Goal: Task Accomplishment & Management: Complete application form

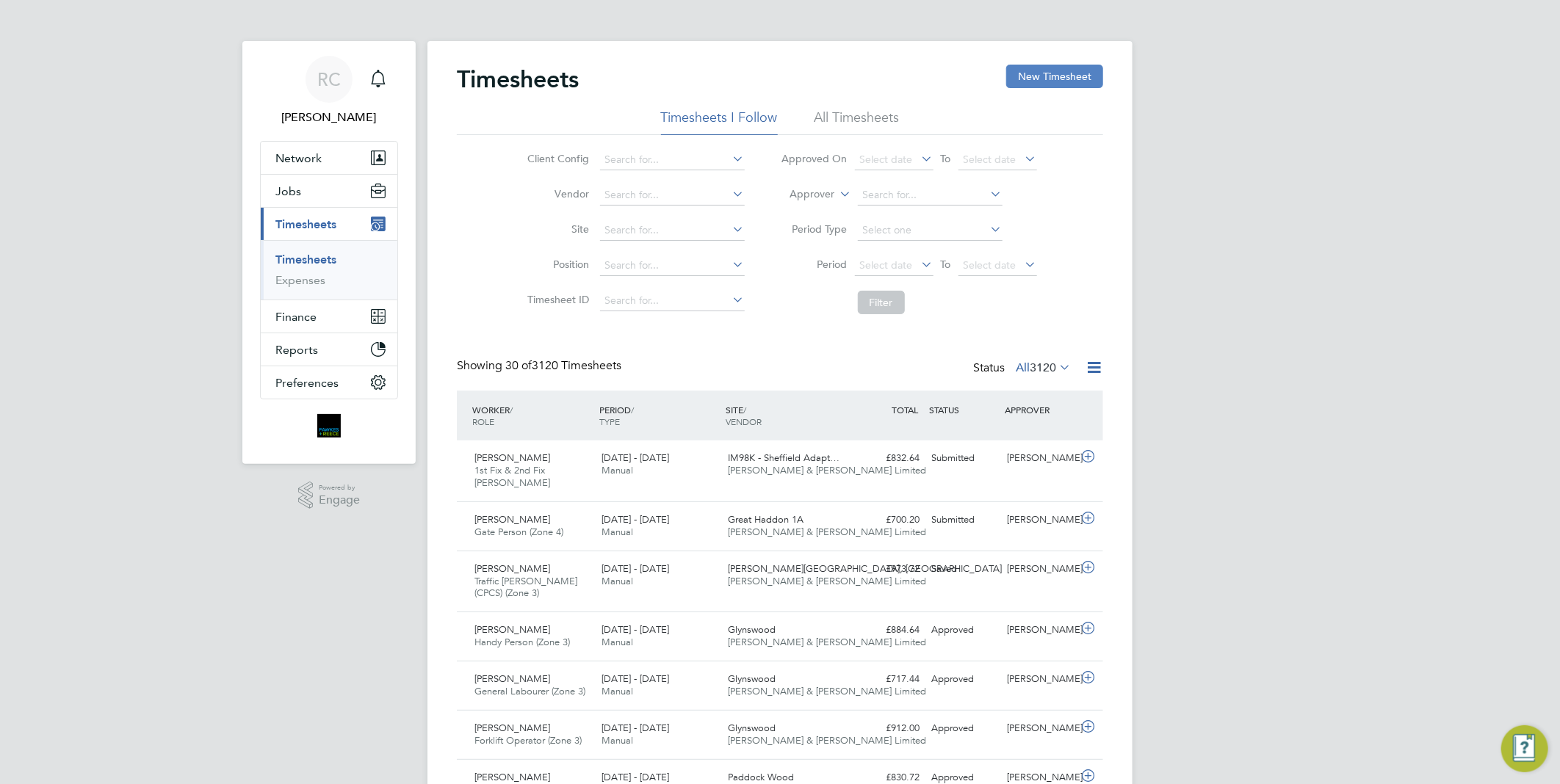
click at [1044, 83] on button "New Timesheet" at bounding box center [1055, 77] width 97 height 24
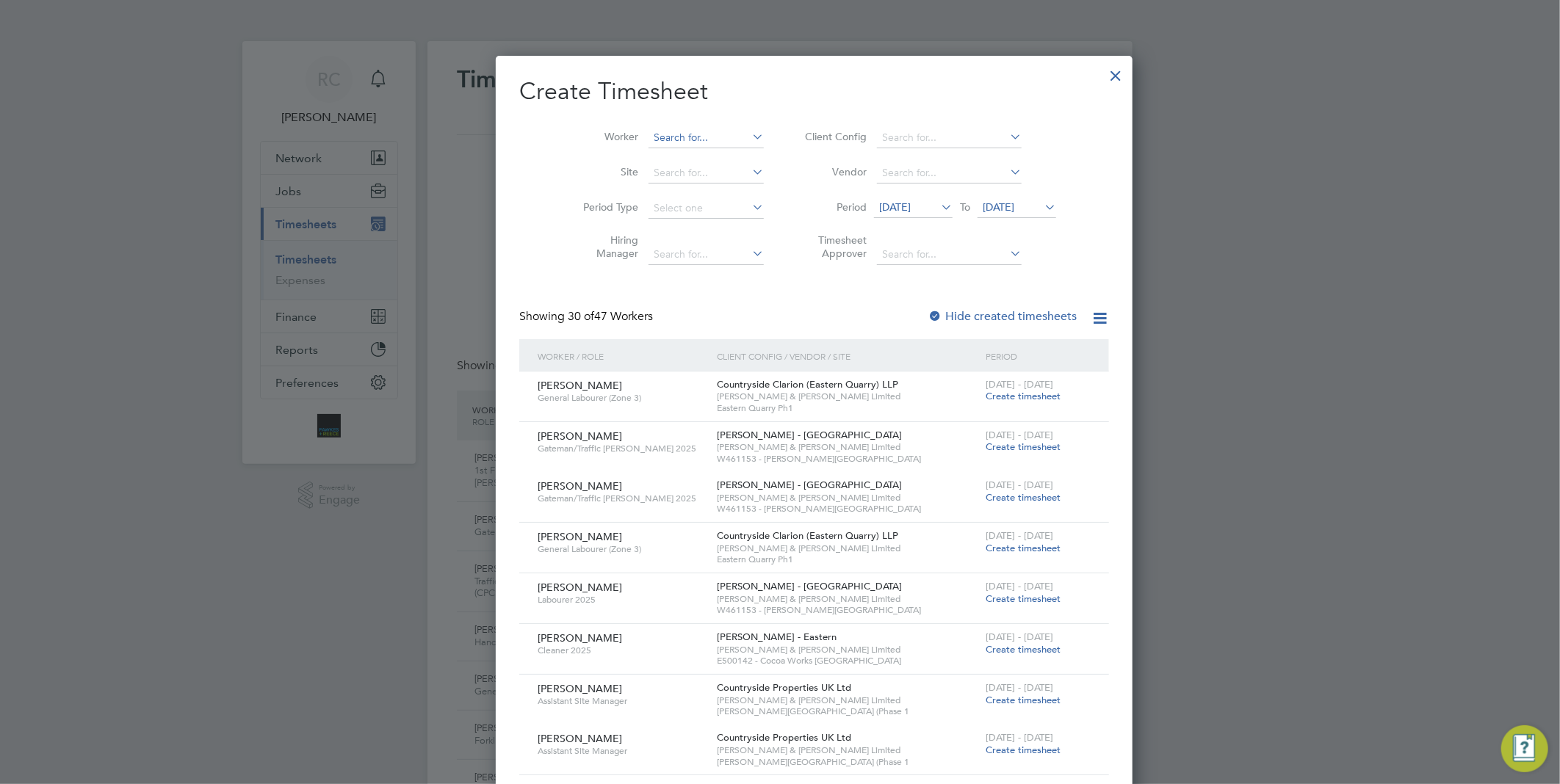
click at [649, 141] on input at bounding box center [706, 138] width 115 height 20
click at [672, 157] on li "[PERSON_NAME]-[PERSON_NAME] u" at bounding box center [675, 157] width 123 height 20
type input "[PERSON_NAME]-[PERSON_NAME]"
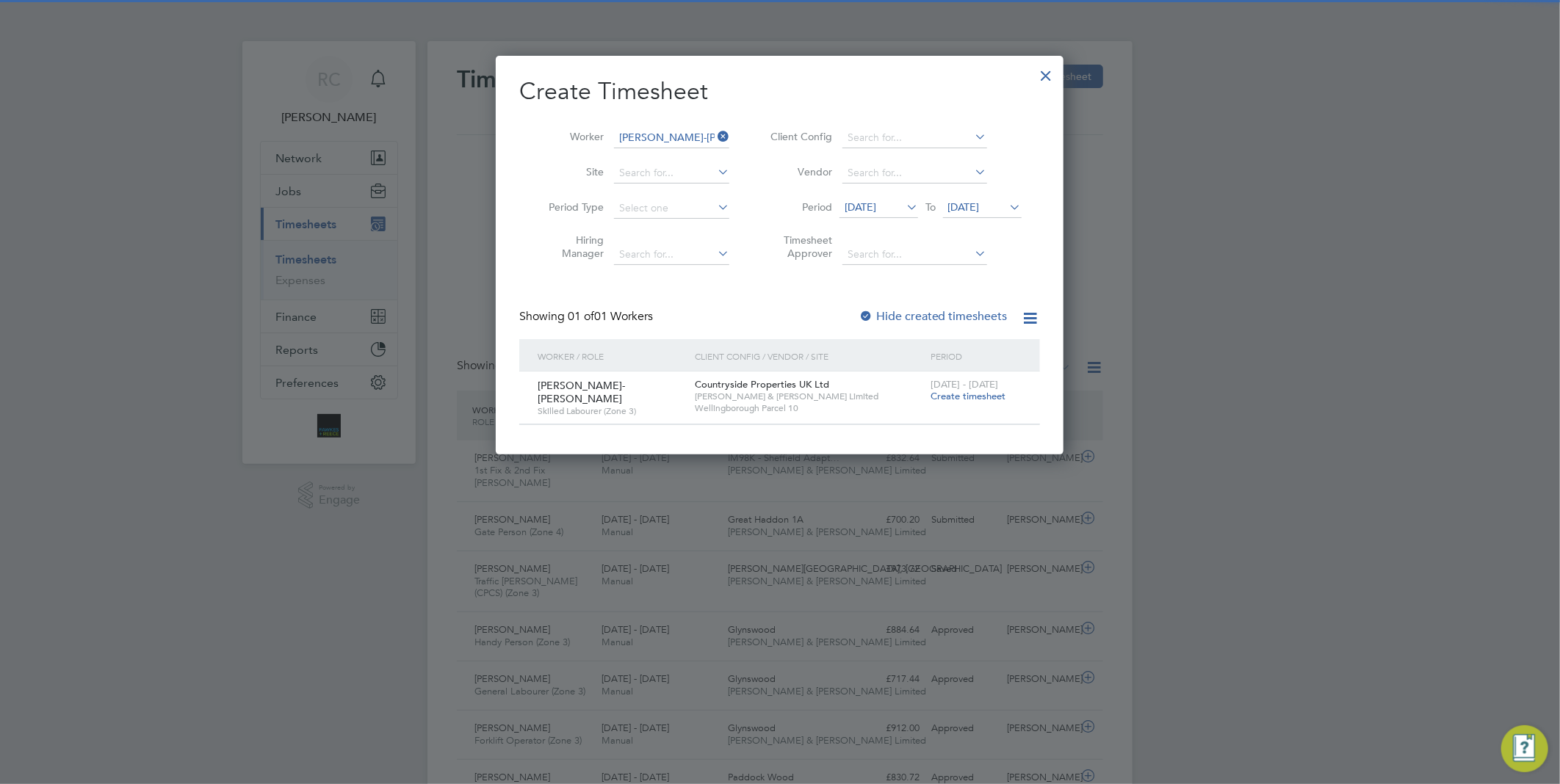
click at [977, 394] on span "Create timesheet" at bounding box center [968, 396] width 75 height 13
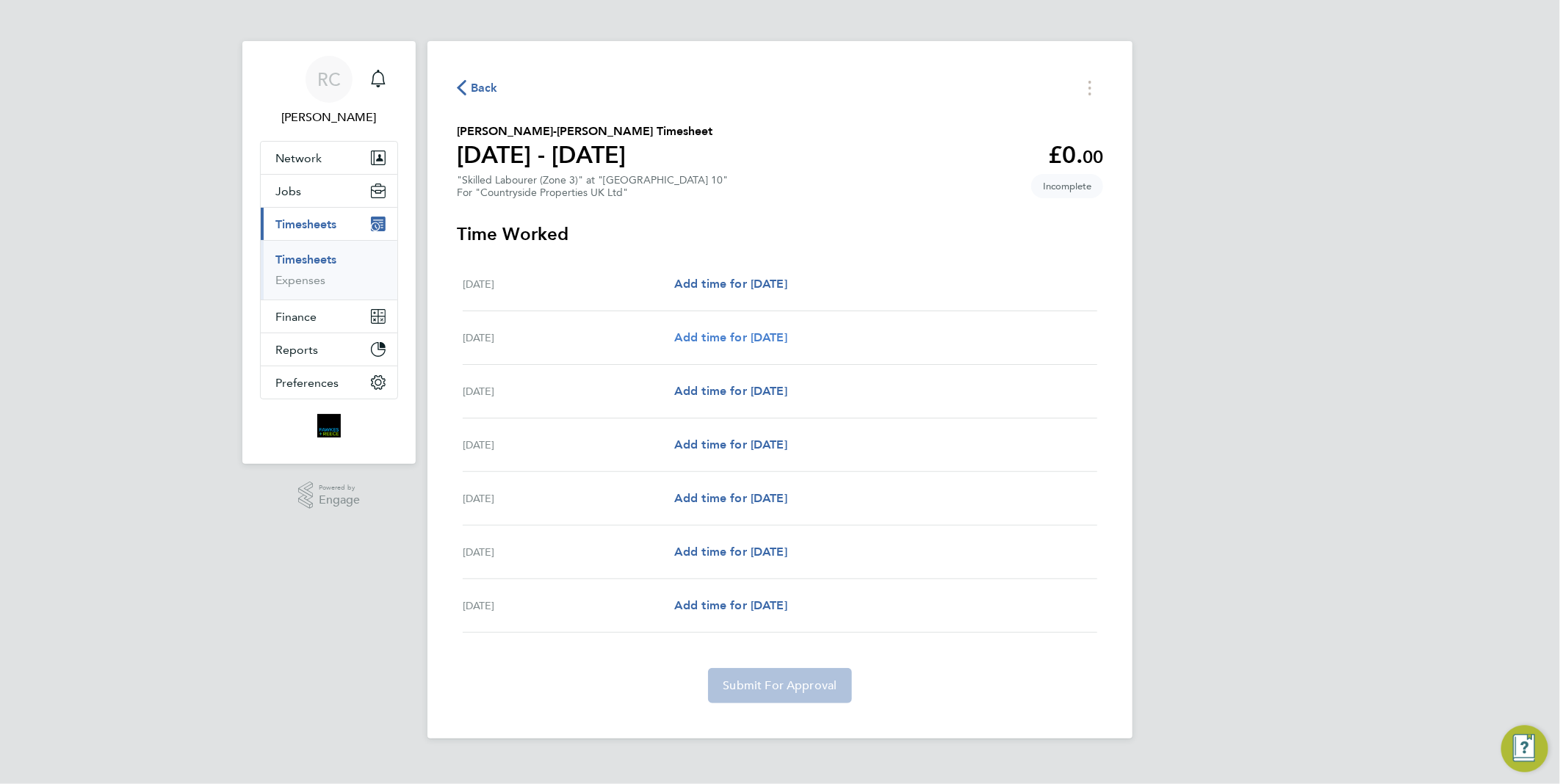
click at [788, 336] on span "Add time for [DATE]" at bounding box center [731, 337] width 113 height 14
select select "30"
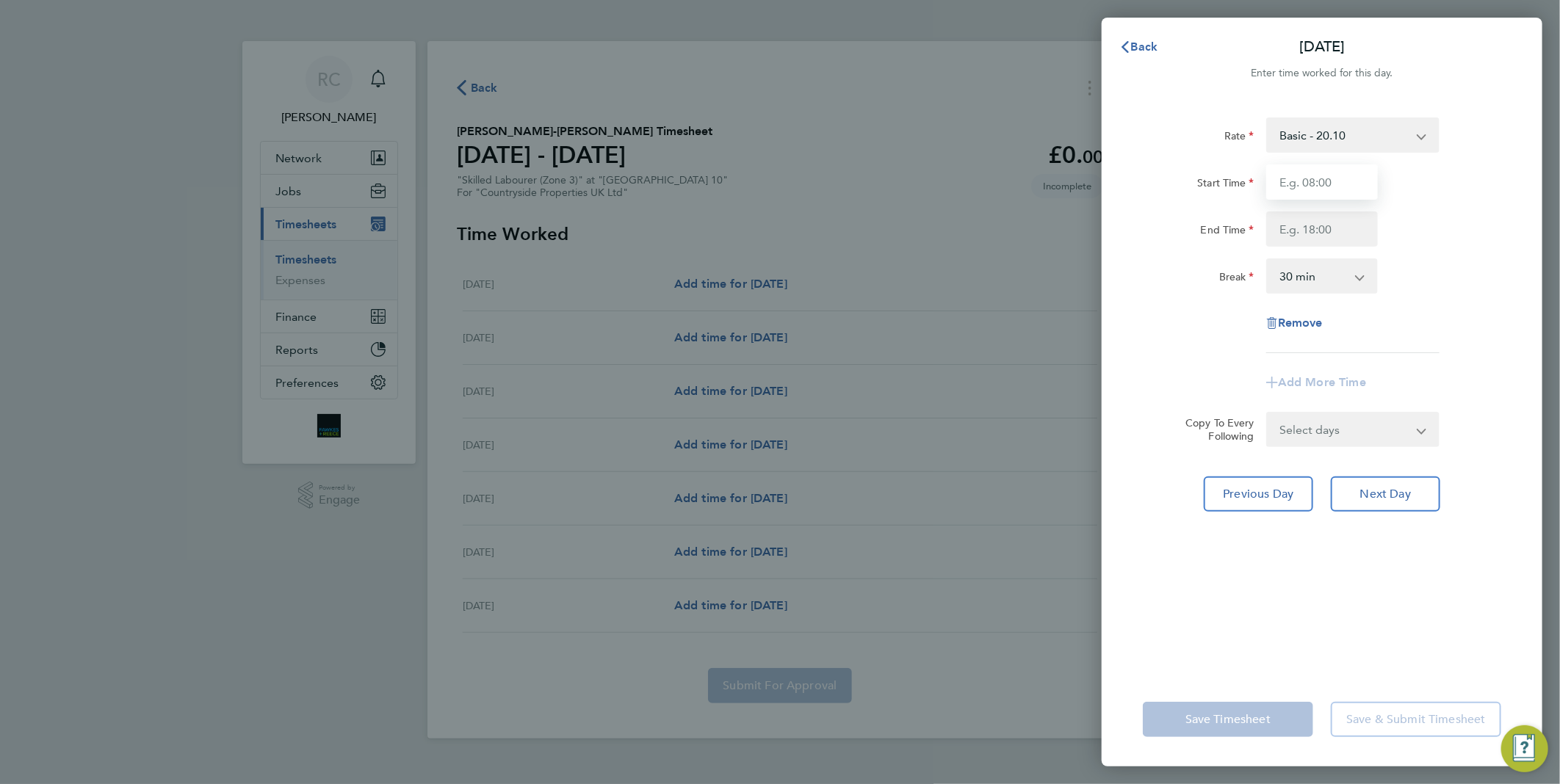
click at [1337, 180] on input "Start Time" at bounding box center [1322, 182] width 112 height 35
type input "07:30"
type input "17:00"
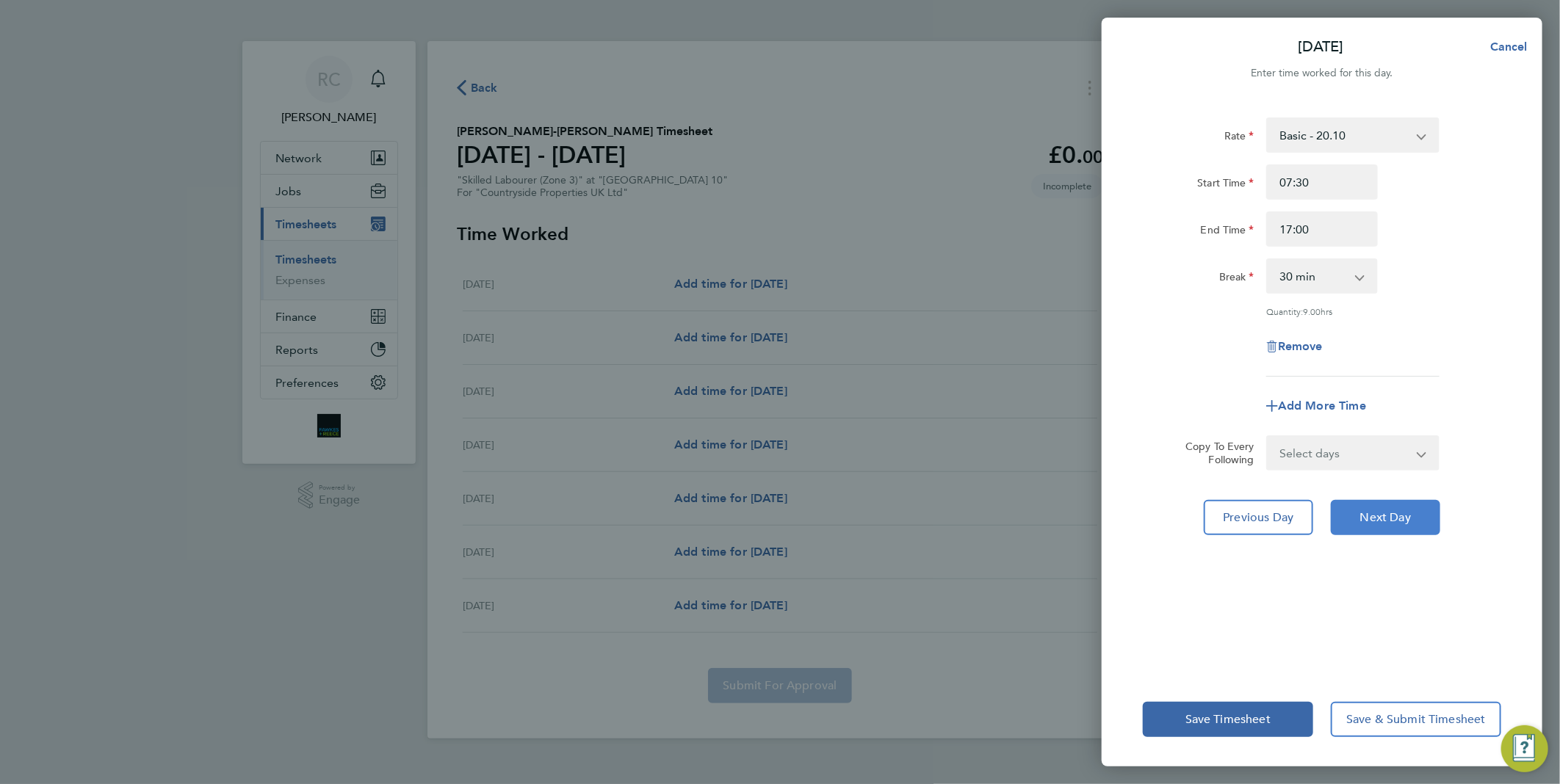
click at [1398, 524] on button "Next Day" at bounding box center [1386, 518] width 110 height 35
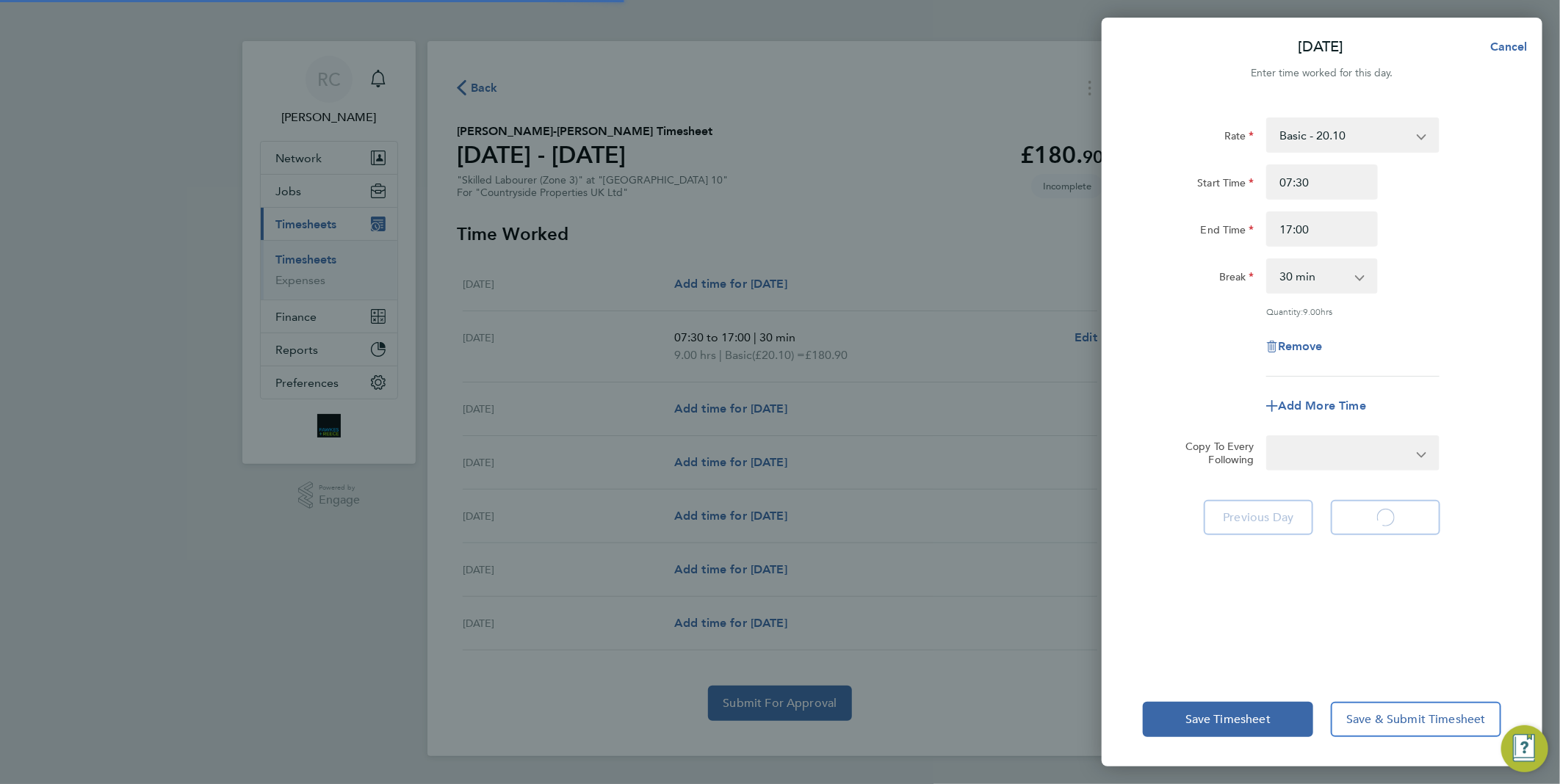
select select "30"
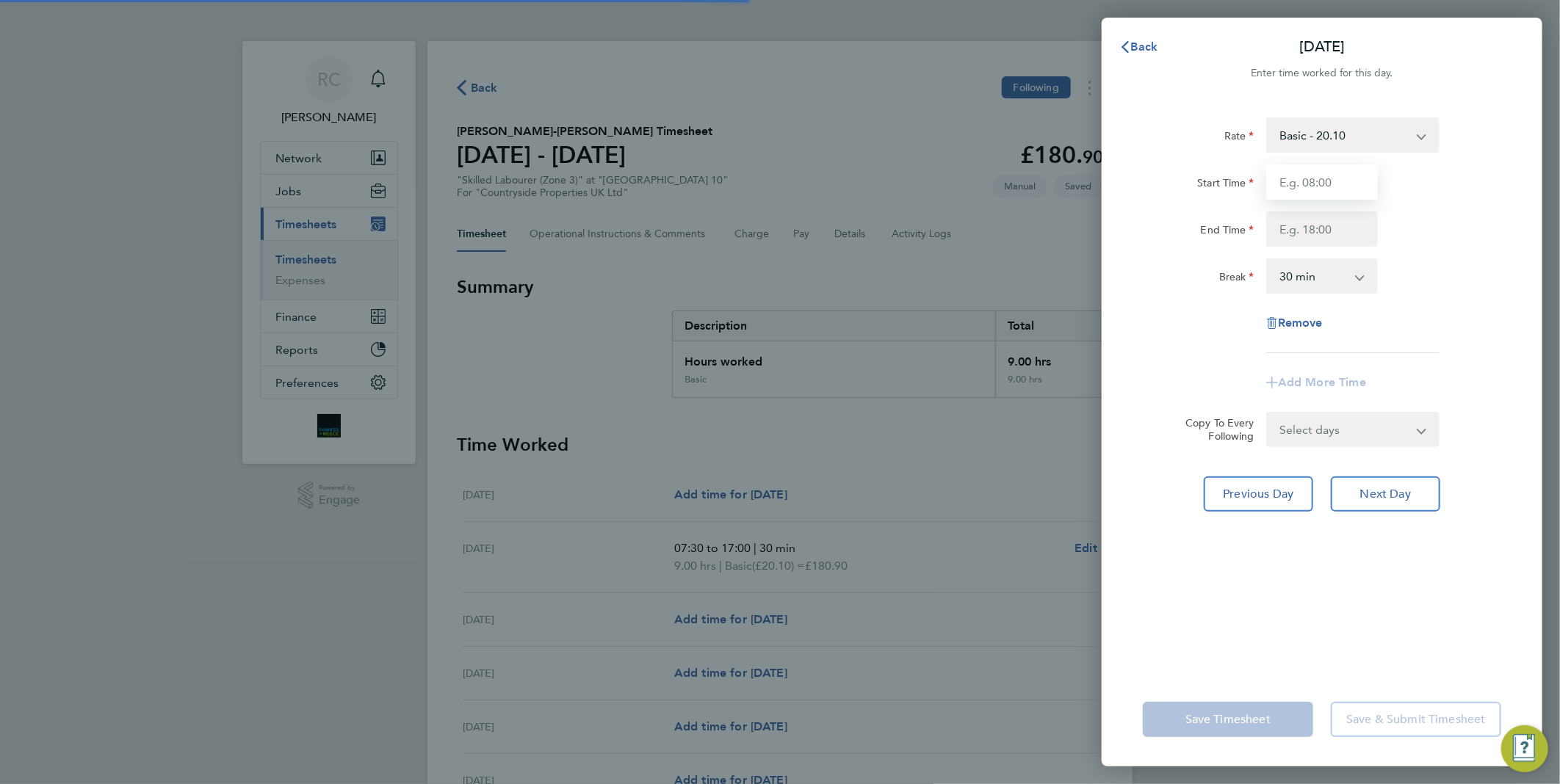
click at [1327, 187] on input "Start Time" at bounding box center [1322, 182] width 112 height 35
type input "07:30"
type input "17:00"
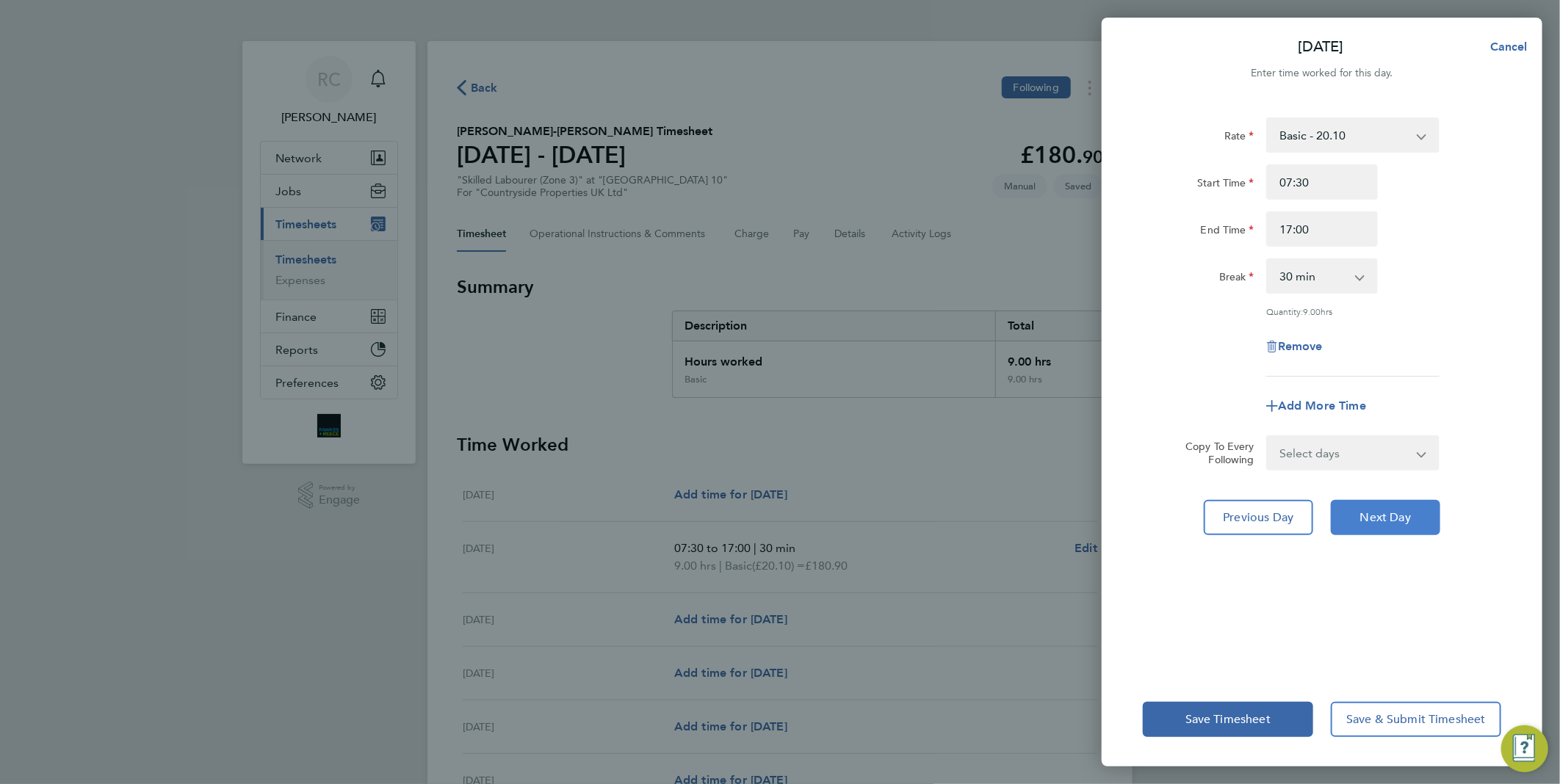
click at [1377, 515] on span "Next Day" at bounding box center [1386, 517] width 51 height 14
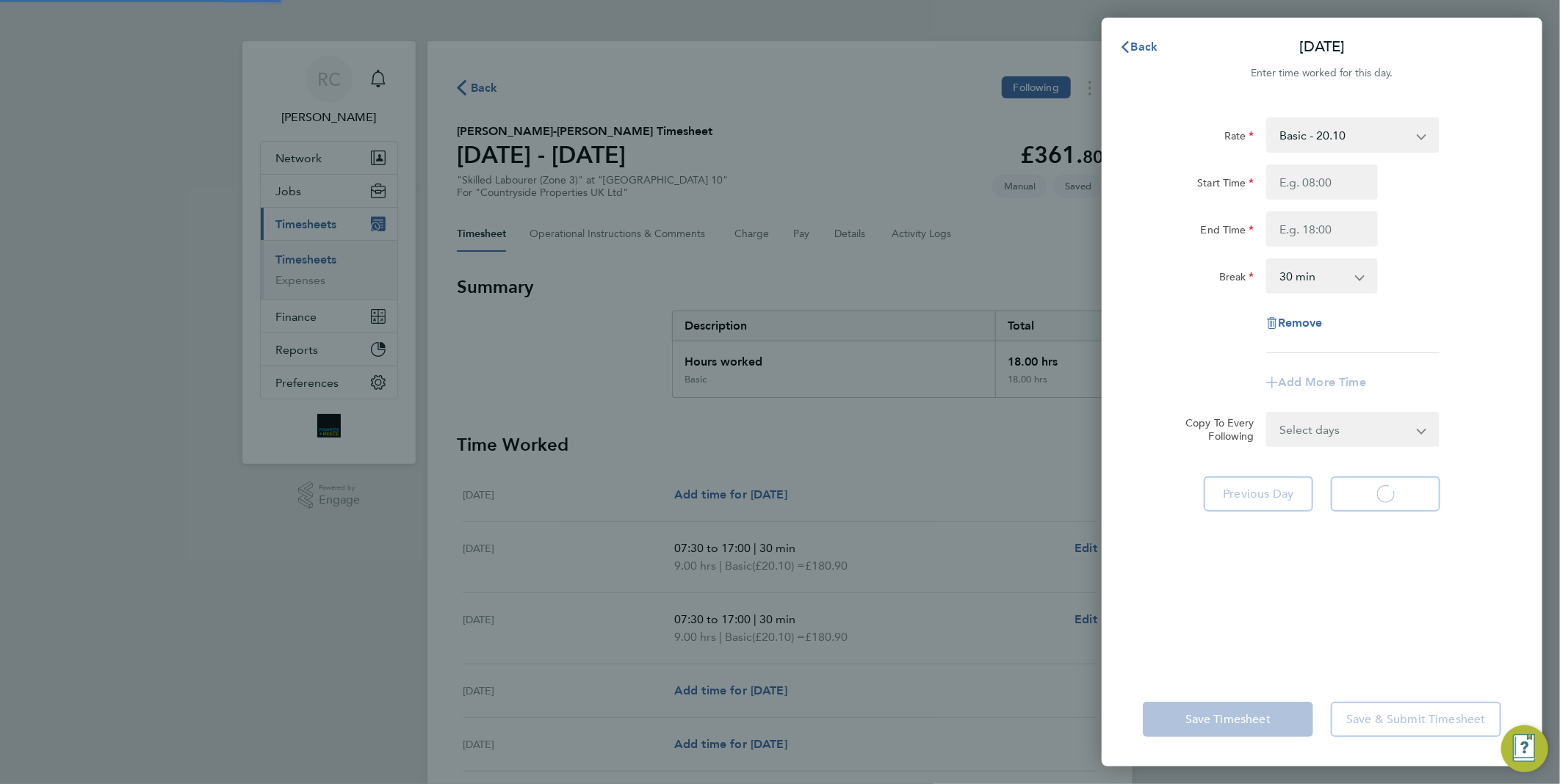
select select "30"
click at [1290, 187] on input "Start Time" at bounding box center [1322, 182] width 112 height 35
type input "07:30"
type input "17:00"
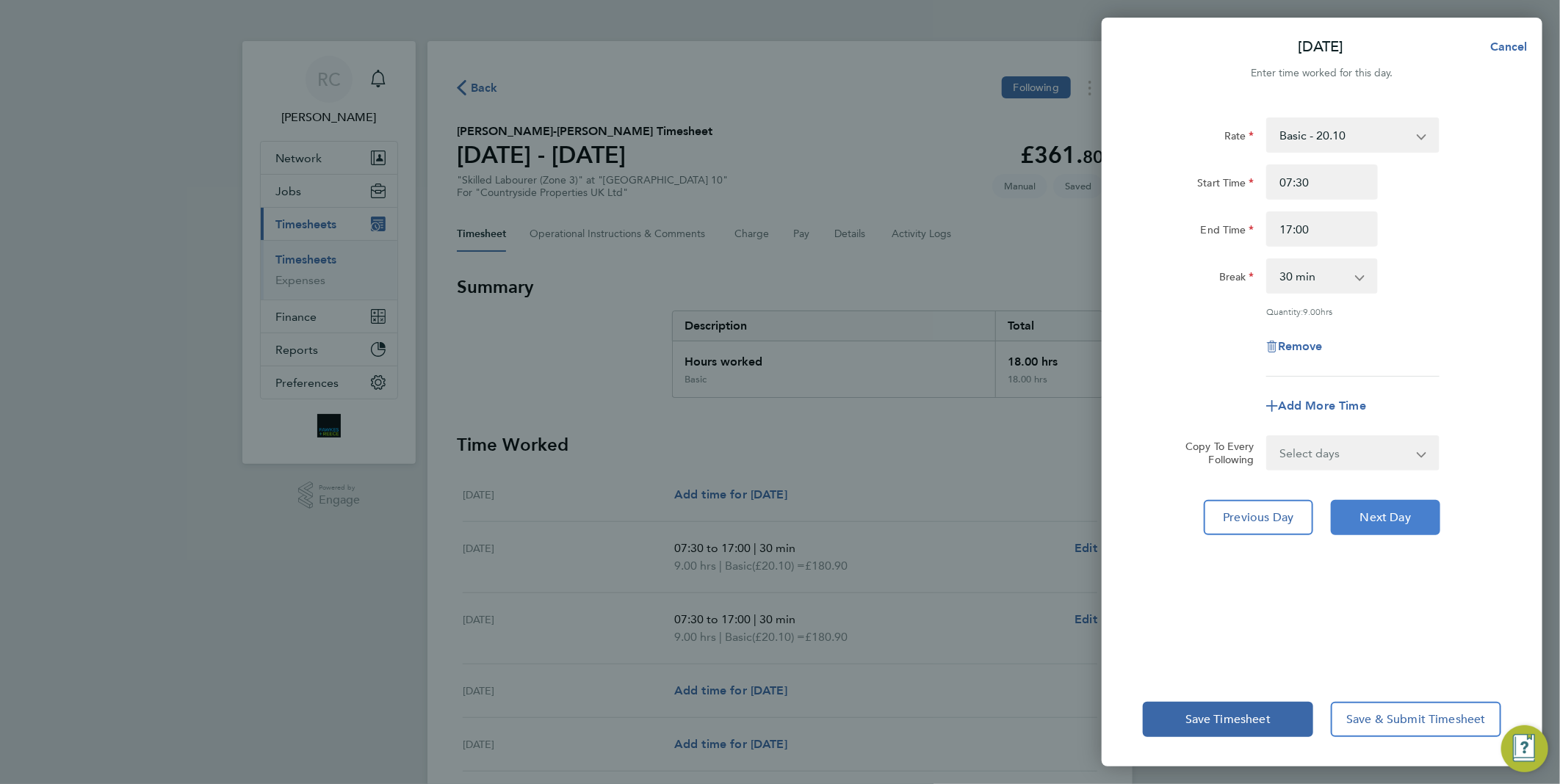
click at [1401, 517] on span "Next Day" at bounding box center [1386, 517] width 51 height 14
select select "30"
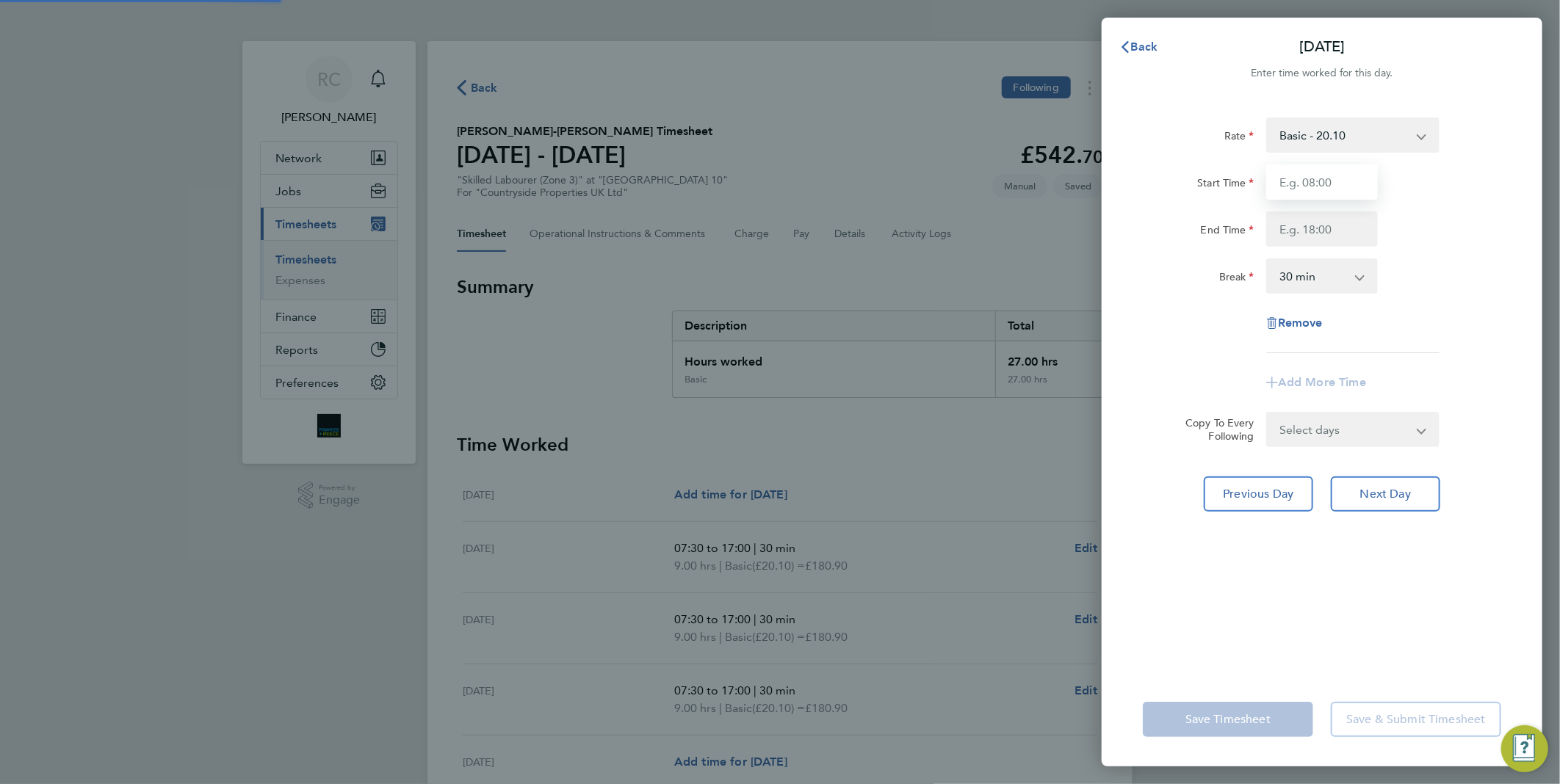
drag, startPoint x: 1324, startPoint y: 189, endPoint x: 1333, endPoint y: 185, distance: 9.8
click at [1326, 187] on input "Start Time" at bounding box center [1322, 182] width 112 height 35
type input "07:30"
type input "17:00"
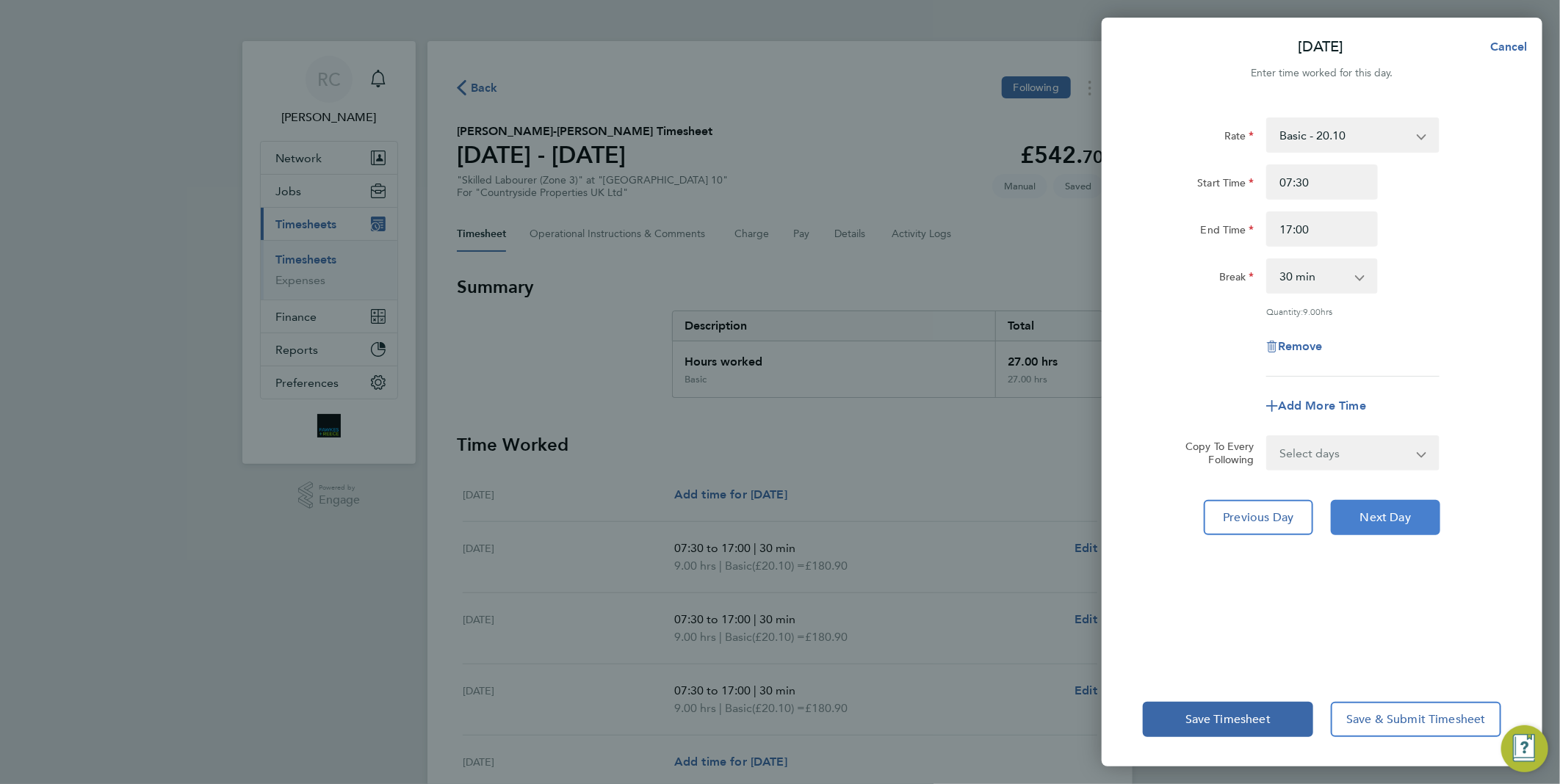
click at [1386, 512] on span "Next Day" at bounding box center [1386, 517] width 51 height 14
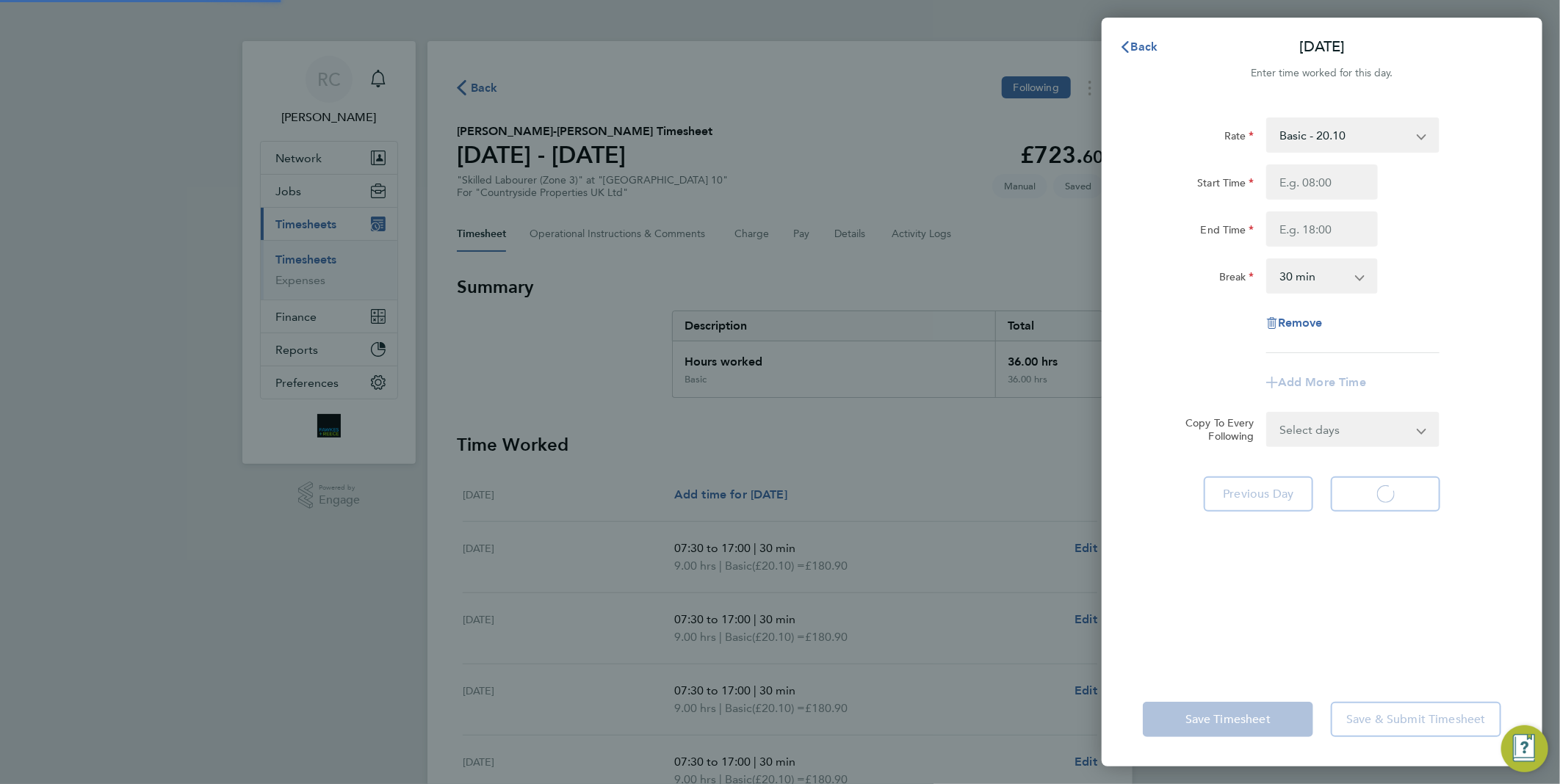
select select "30"
click at [1311, 179] on input "Start Time" at bounding box center [1322, 182] width 112 height 35
type input "07:30"
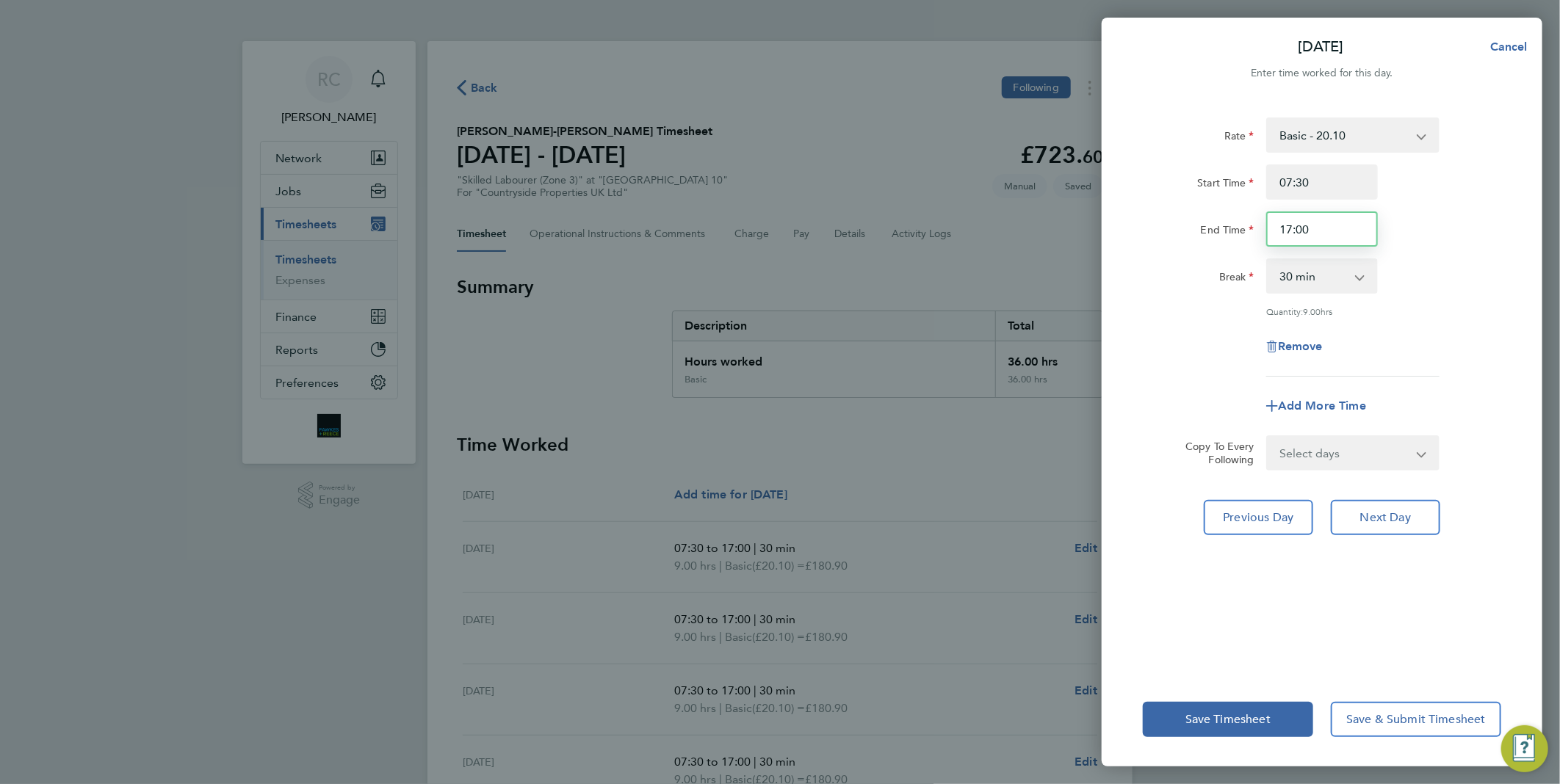
drag, startPoint x: 1320, startPoint y: 233, endPoint x: 1136, endPoint y: 211, distance: 185.3
click at [1137, 211] on div "End Time 17:00" at bounding box center [1322, 229] width 371 height 35
type input "14:00"
click at [1465, 383] on app-timesheet-line-form-group "Rate Basic - 20.10 Start Time 07:30 End Time 14:00 Break 0 min 15 min 30 min 45…" at bounding box center [1322, 271] width 359 height 307
click at [1238, 722] on span "Save Timesheet" at bounding box center [1228, 719] width 85 height 14
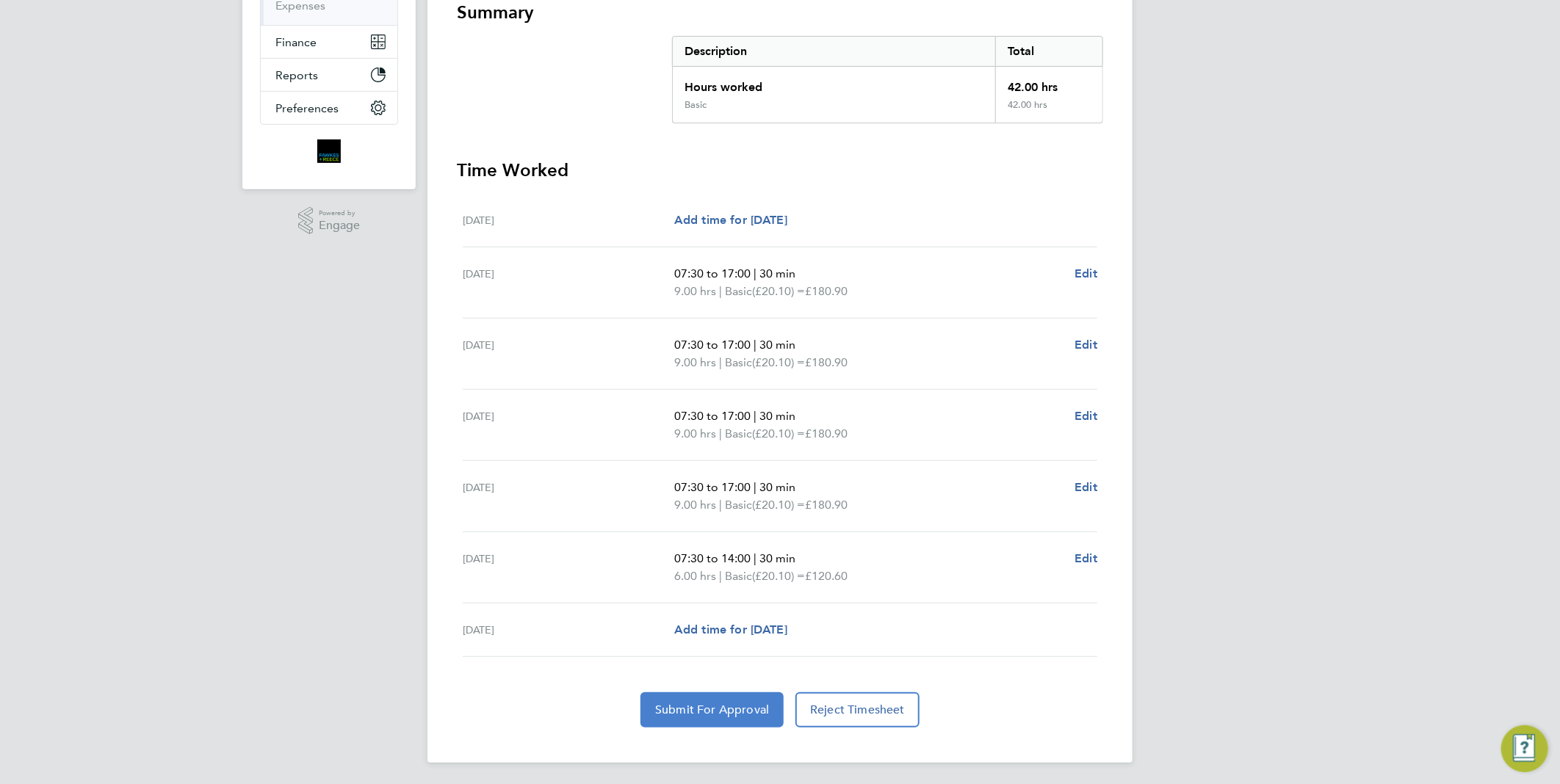
click at [750, 709] on span "Submit For Approval" at bounding box center [712, 710] width 114 height 14
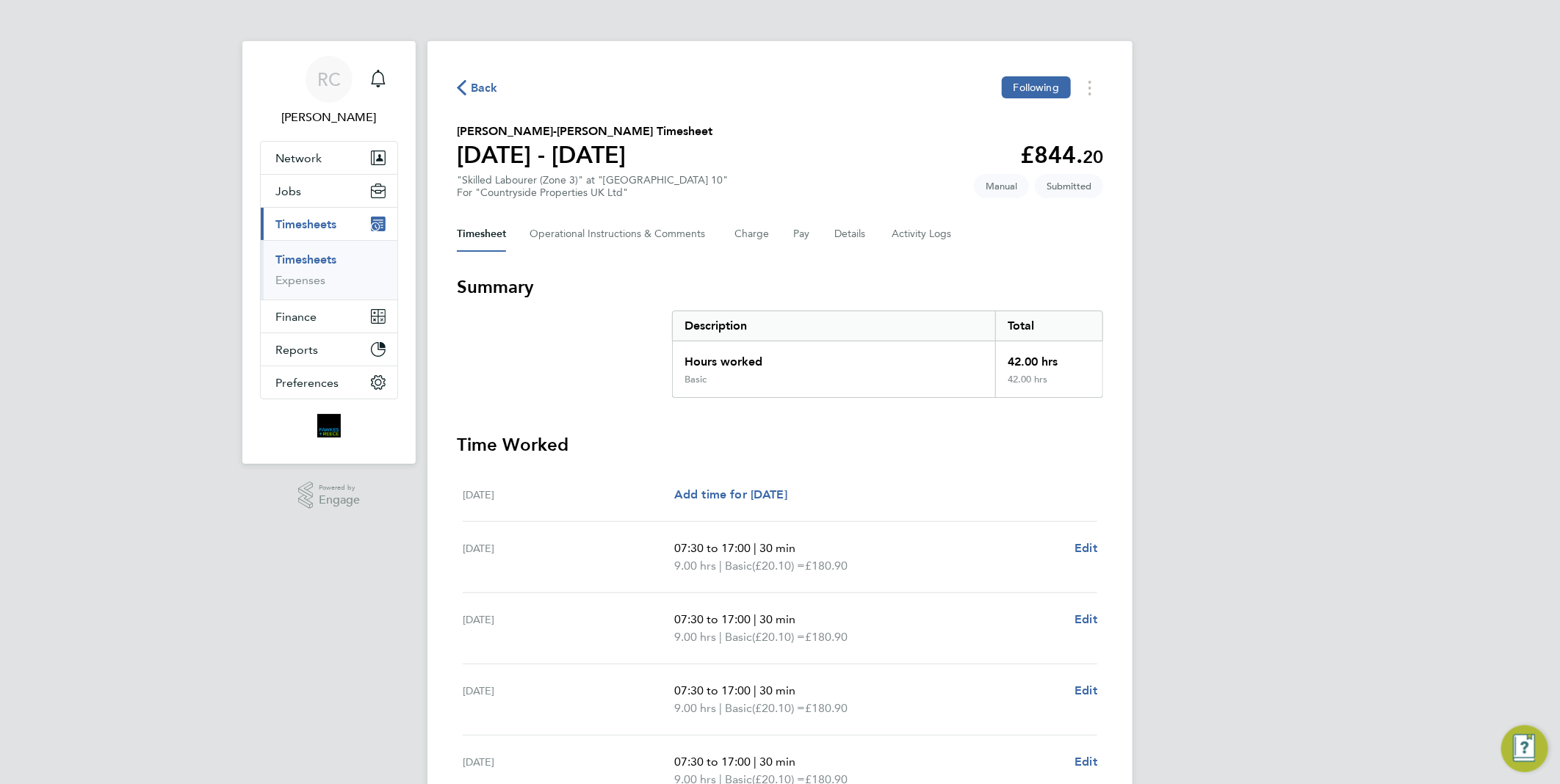
click at [464, 83] on icon "button" at bounding box center [461, 88] width 9 height 15
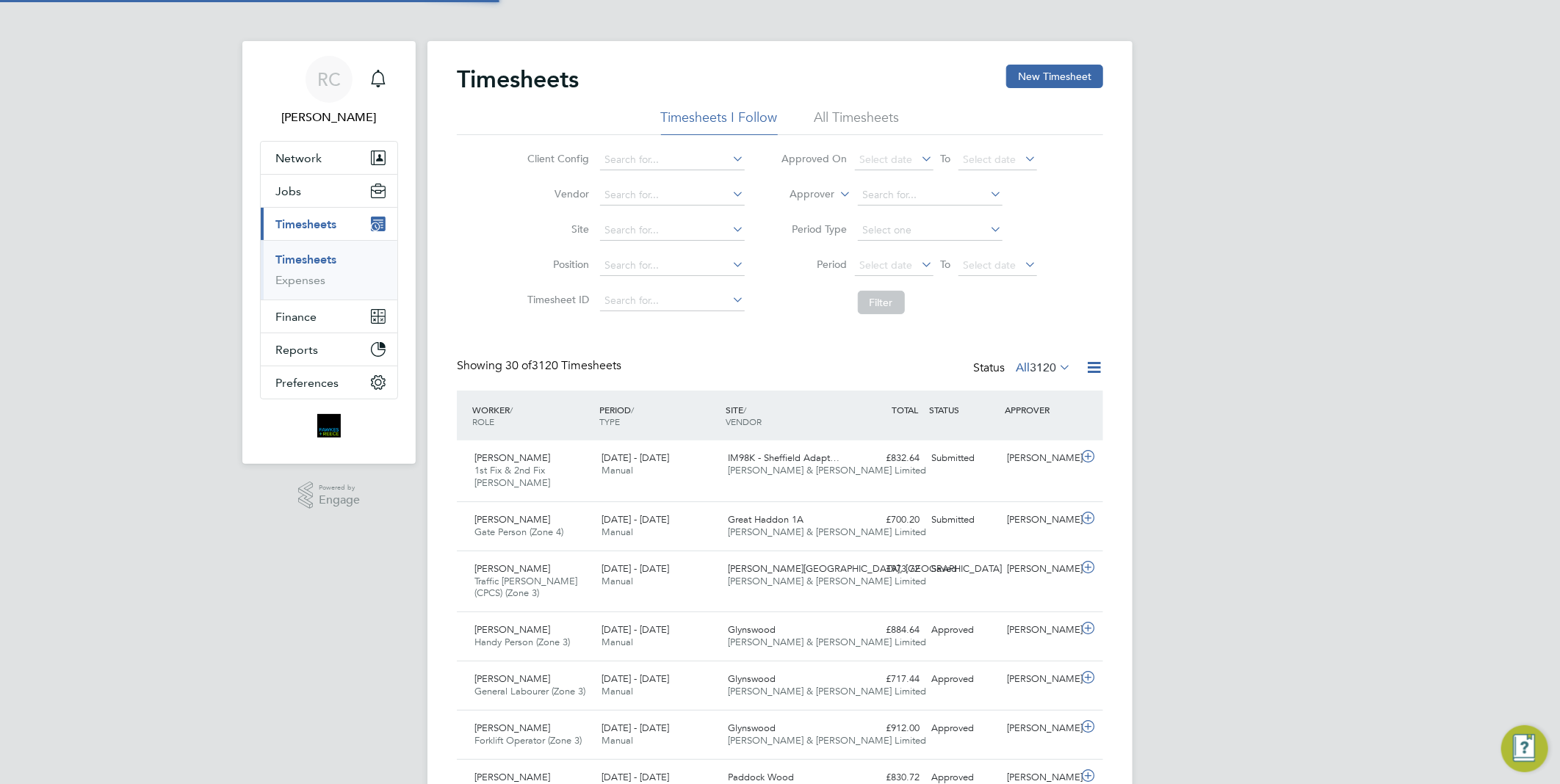
click at [1024, 83] on button "New Timesheet" at bounding box center [1055, 77] width 97 height 24
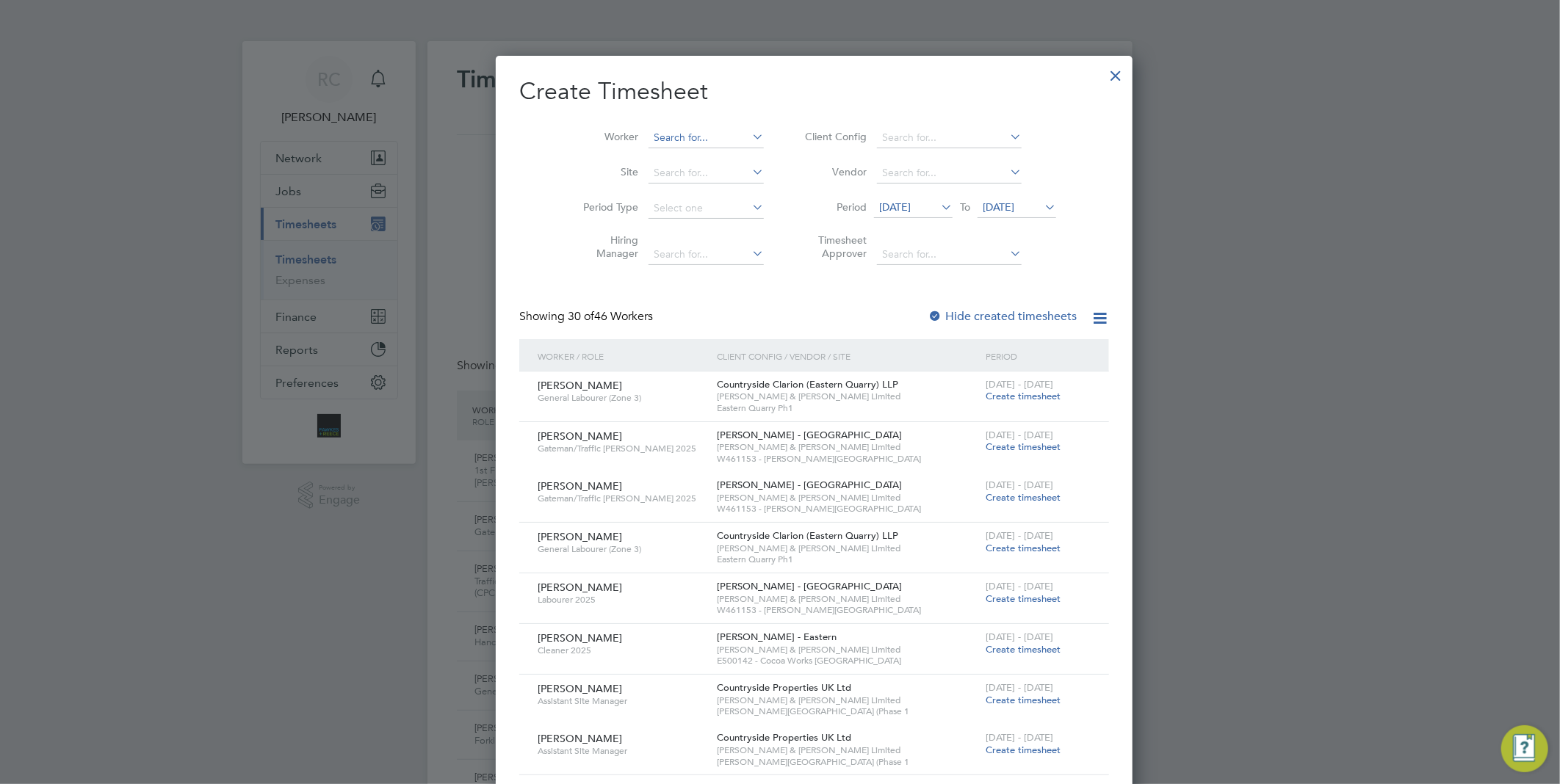
click at [672, 132] on input at bounding box center [706, 138] width 115 height 20
click at [688, 175] on li "[PERSON_NAME] Cap raru" at bounding box center [681, 179] width 135 height 20
type input "[PERSON_NAME]"
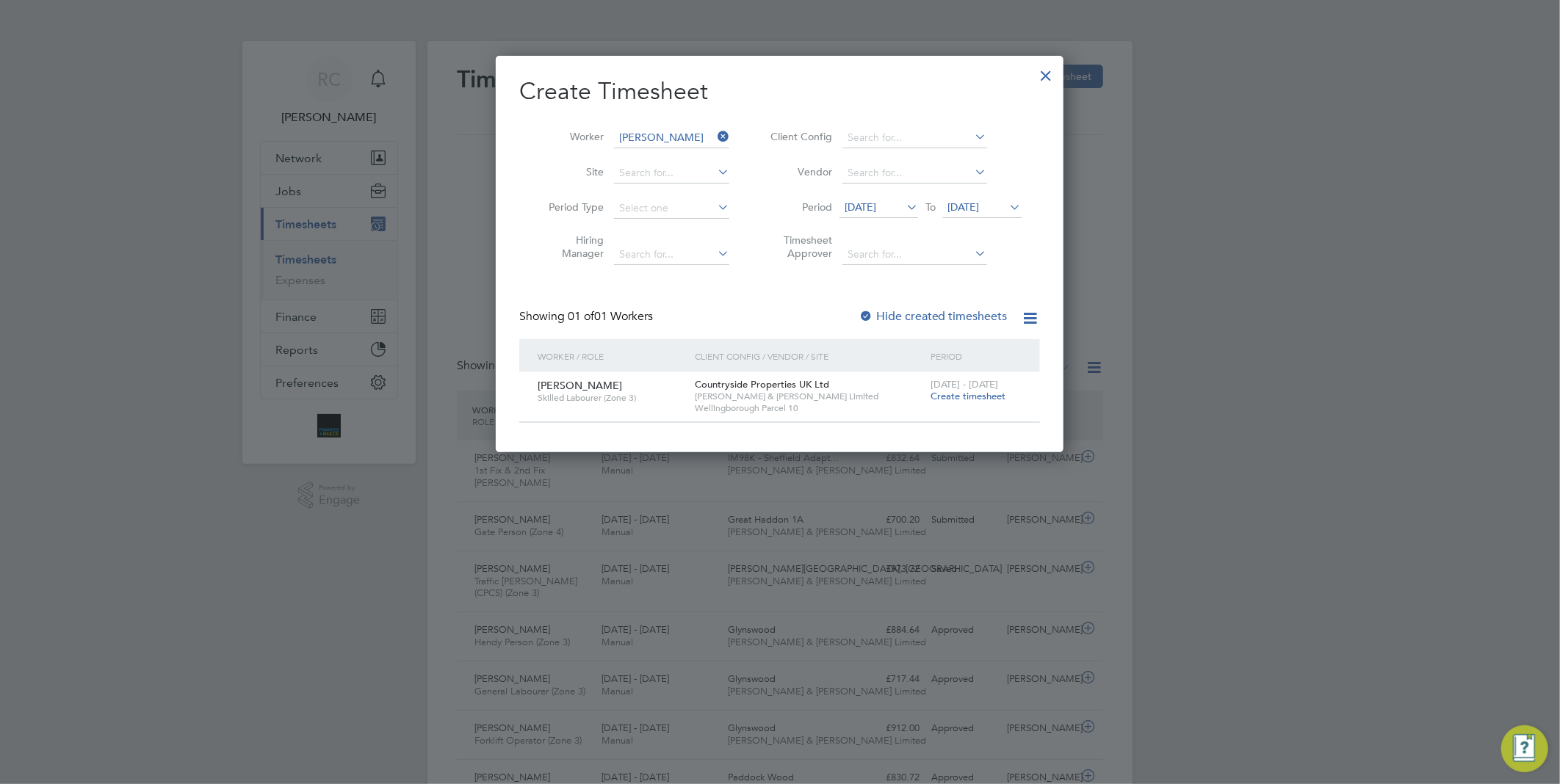
click at [973, 393] on span "Create timesheet" at bounding box center [968, 396] width 75 height 13
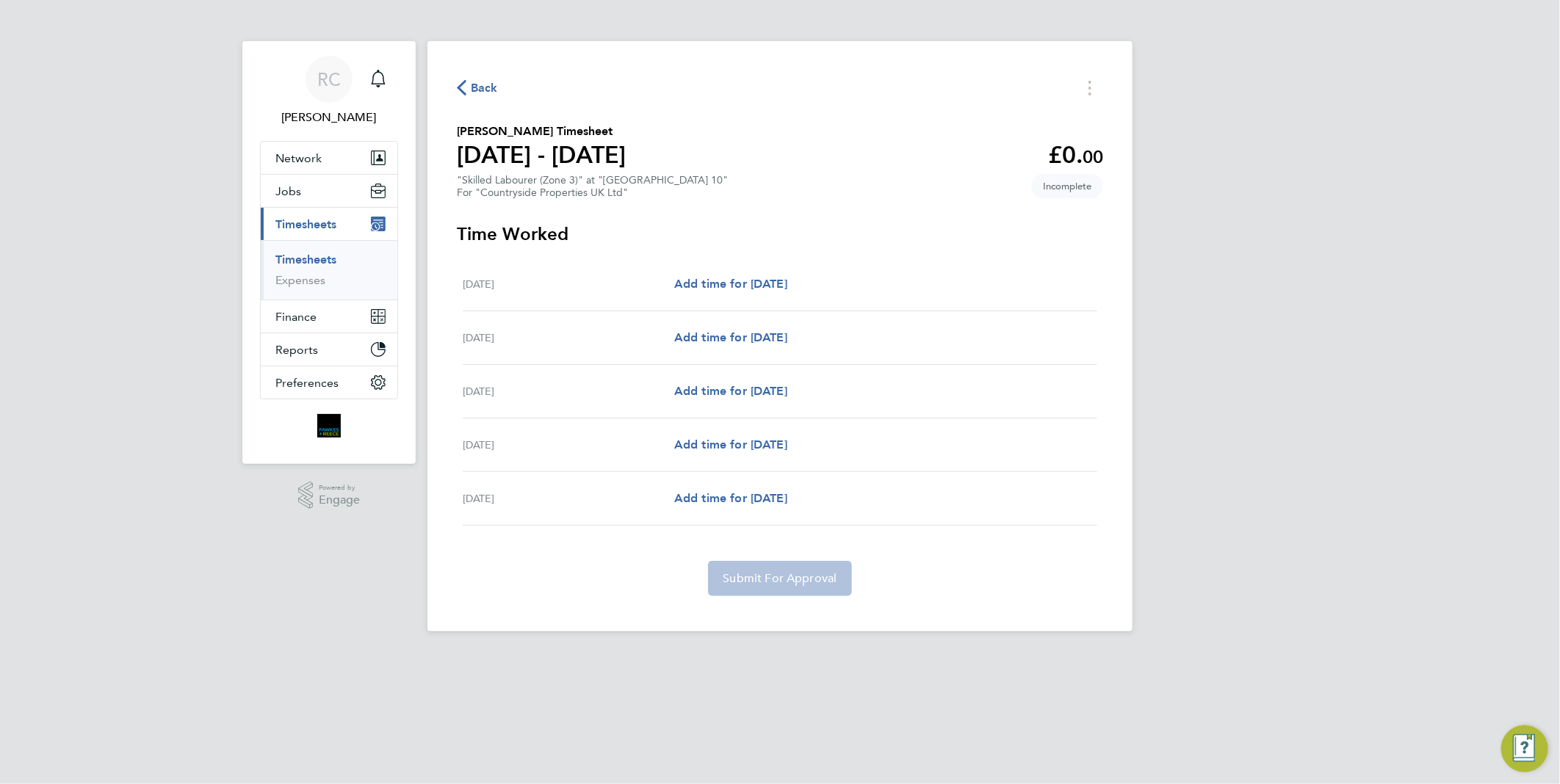
click at [480, 89] on span "Back" at bounding box center [484, 88] width 27 height 18
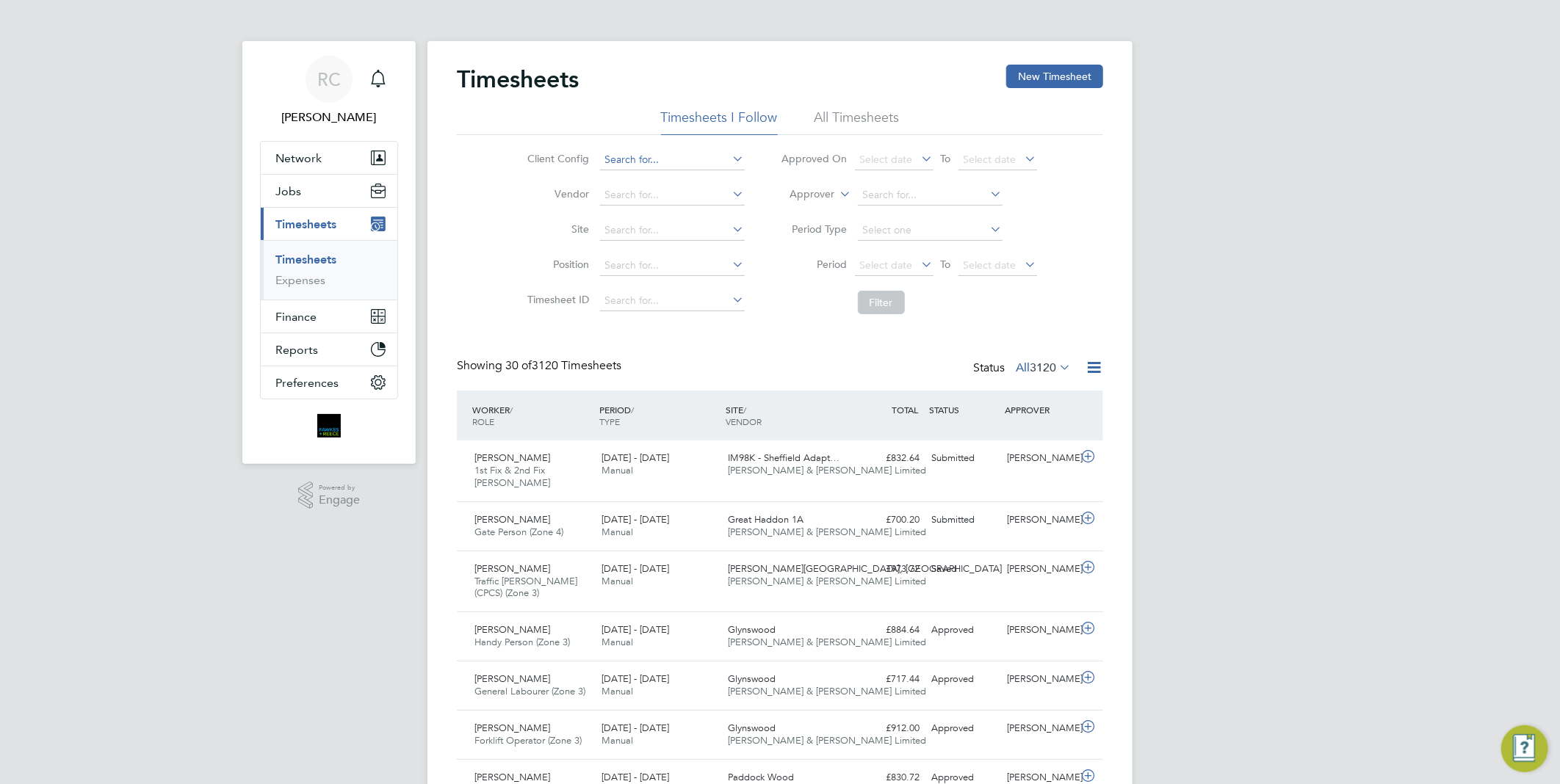
click at [673, 164] on input at bounding box center [673, 160] width 145 height 20
type input "geo"
click at [730, 155] on icon at bounding box center [730, 158] width 0 height 20
click at [1044, 73] on button "New Timesheet" at bounding box center [1055, 77] width 97 height 24
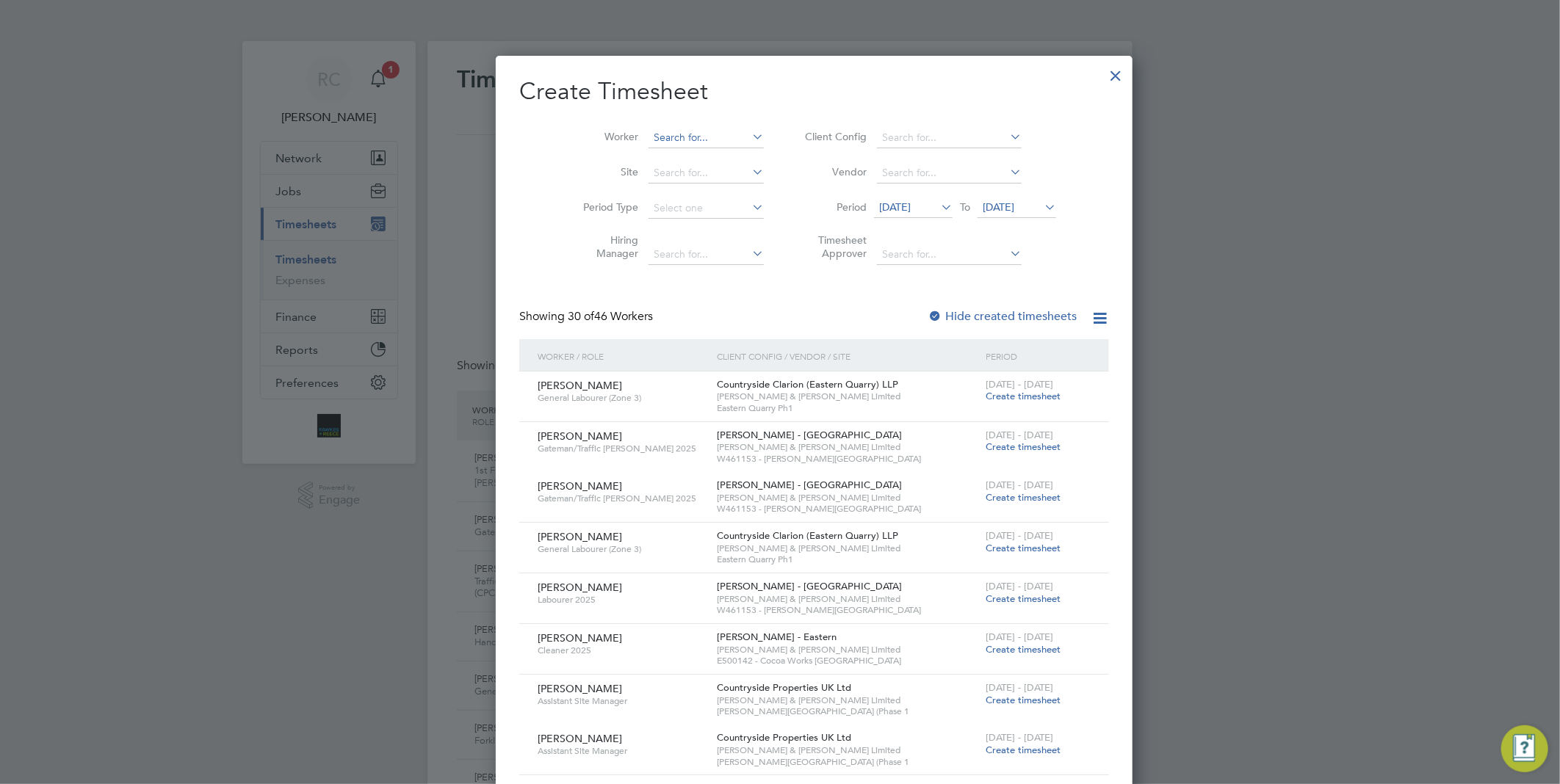
click at [675, 135] on input at bounding box center [706, 138] width 115 height 20
click at [685, 163] on li "[PERSON_NAME] Capr aru" at bounding box center [681, 157] width 135 height 20
type input "[PERSON_NAME]"
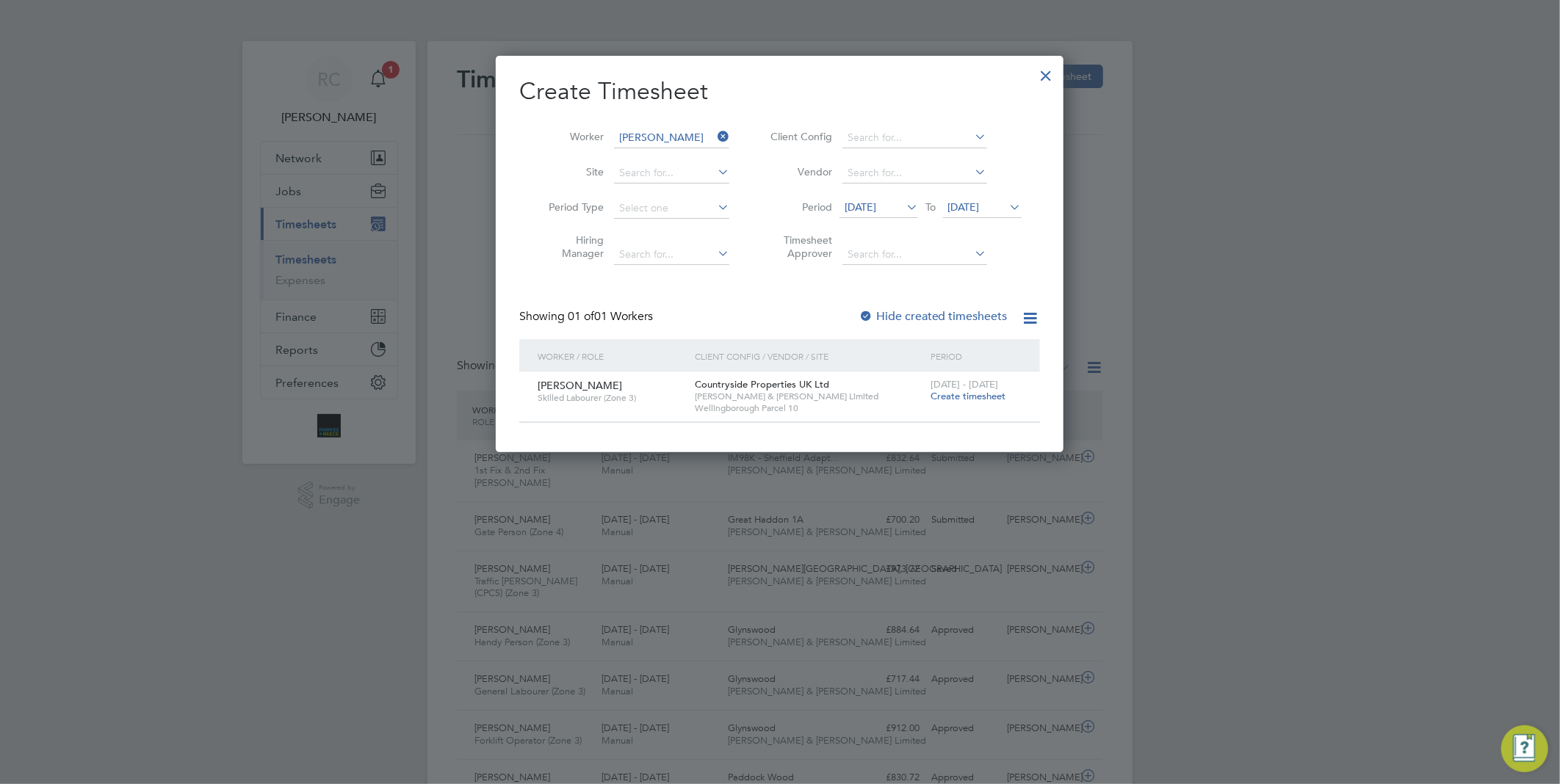
click at [985, 399] on span "Create timesheet" at bounding box center [968, 396] width 75 height 13
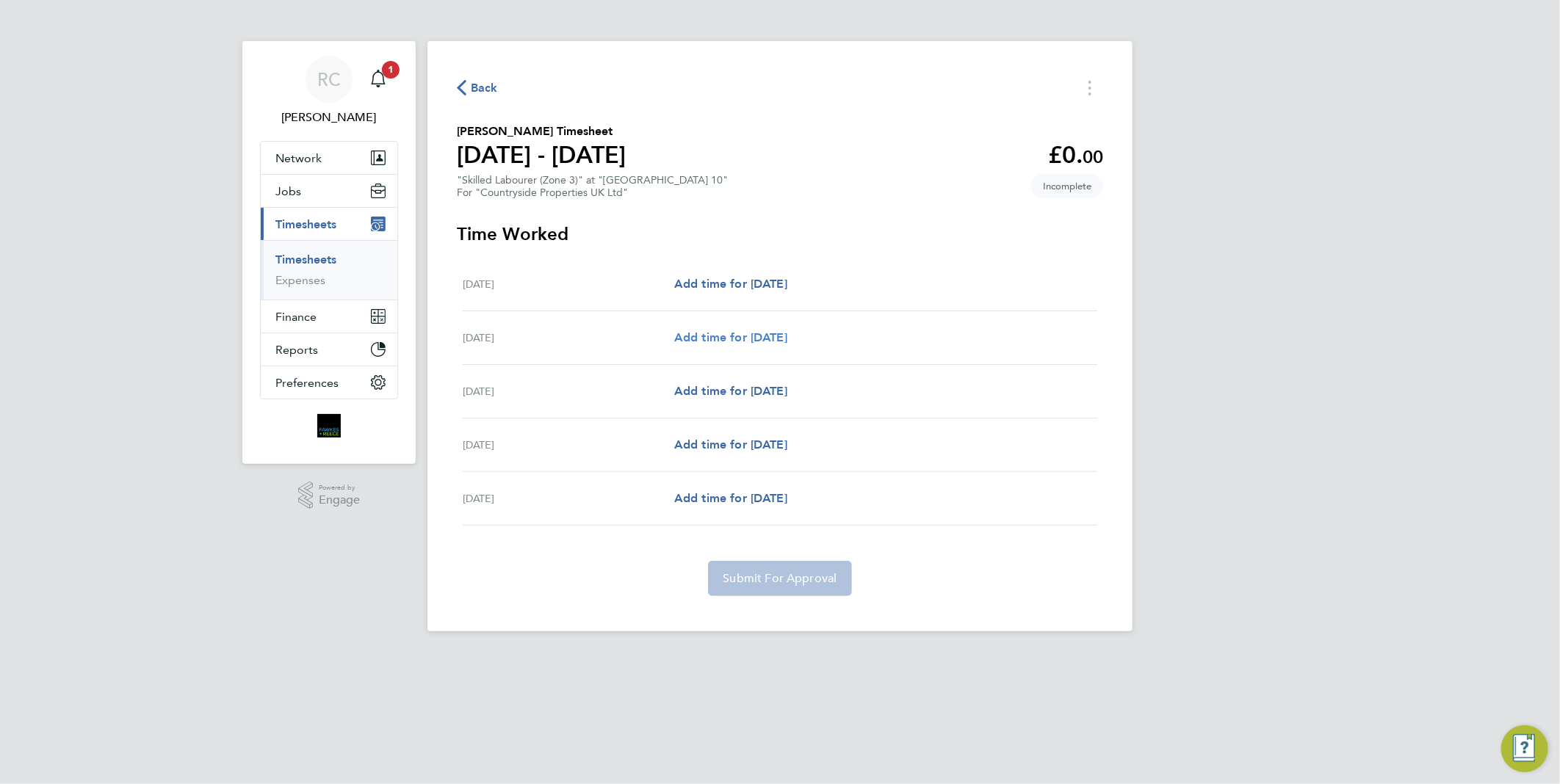
click at [787, 333] on span "Add time for [DATE]" at bounding box center [731, 337] width 113 height 14
select select "30"
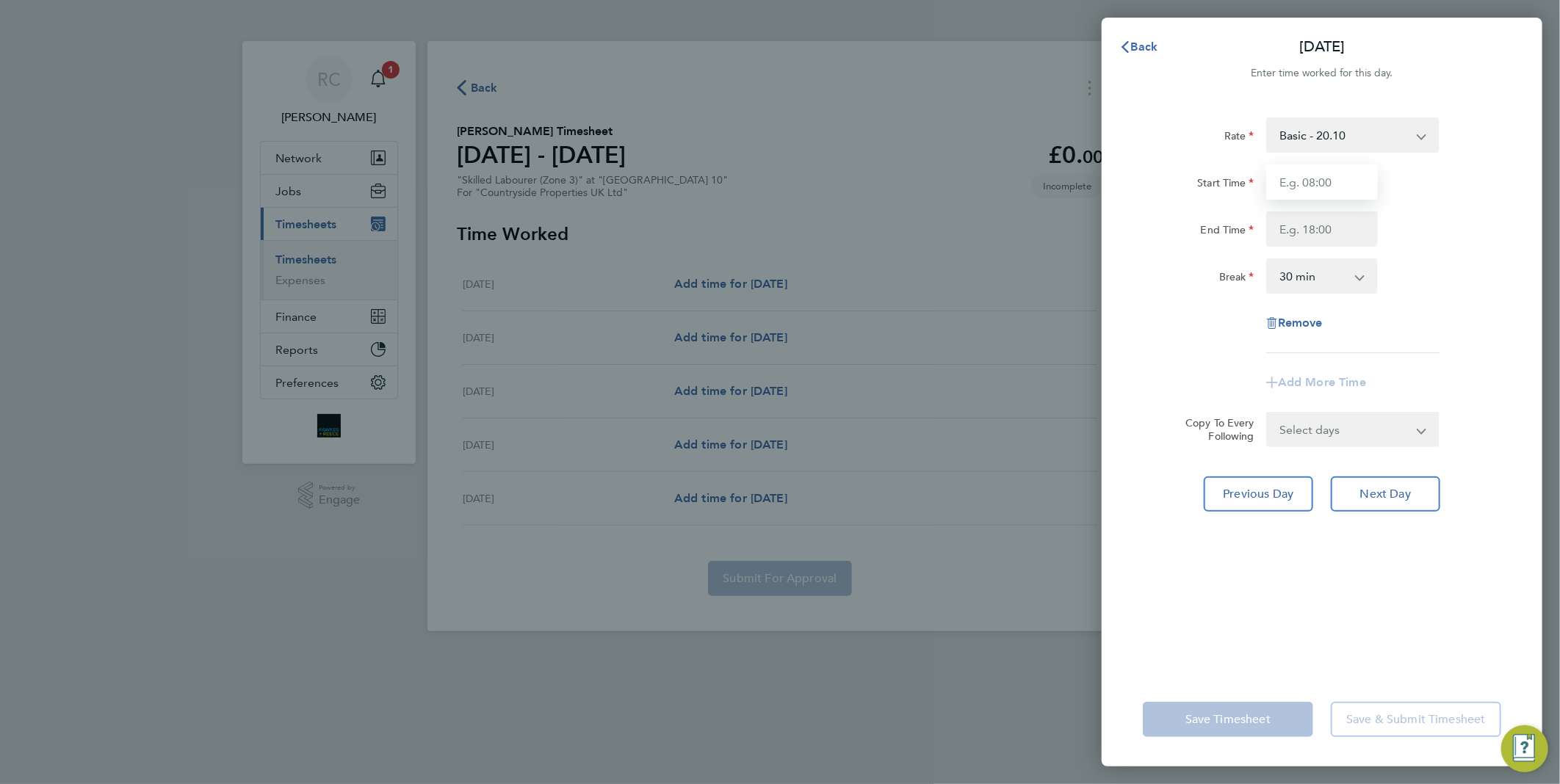
click at [1331, 179] on input "Start Time" at bounding box center [1322, 182] width 112 height 35
type input "07:30"
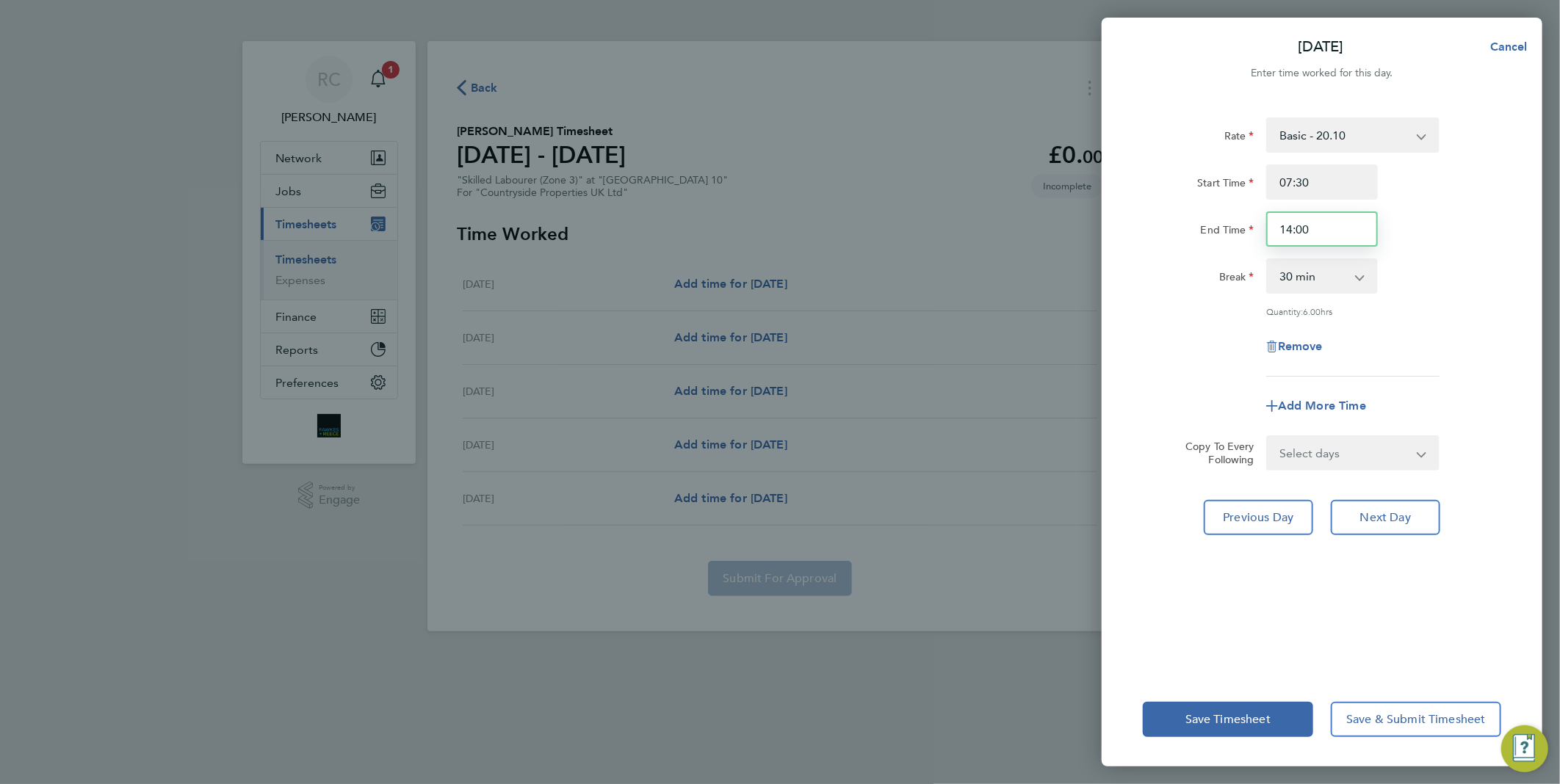
drag, startPoint x: 1318, startPoint y: 232, endPoint x: 1231, endPoint y: 228, distance: 87.1
click at [1231, 229] on div "End Time 14:00" at bounding box center [1322, 229] width 371 height 35
type input "17:00"
click at [1456, 227] on div "End Time 17:00" at bounding box center [1322, 229] width 371 height 35
click at [1408, 516] on span "Next Day" at bounding box center [1386, 517] width 51 height 14
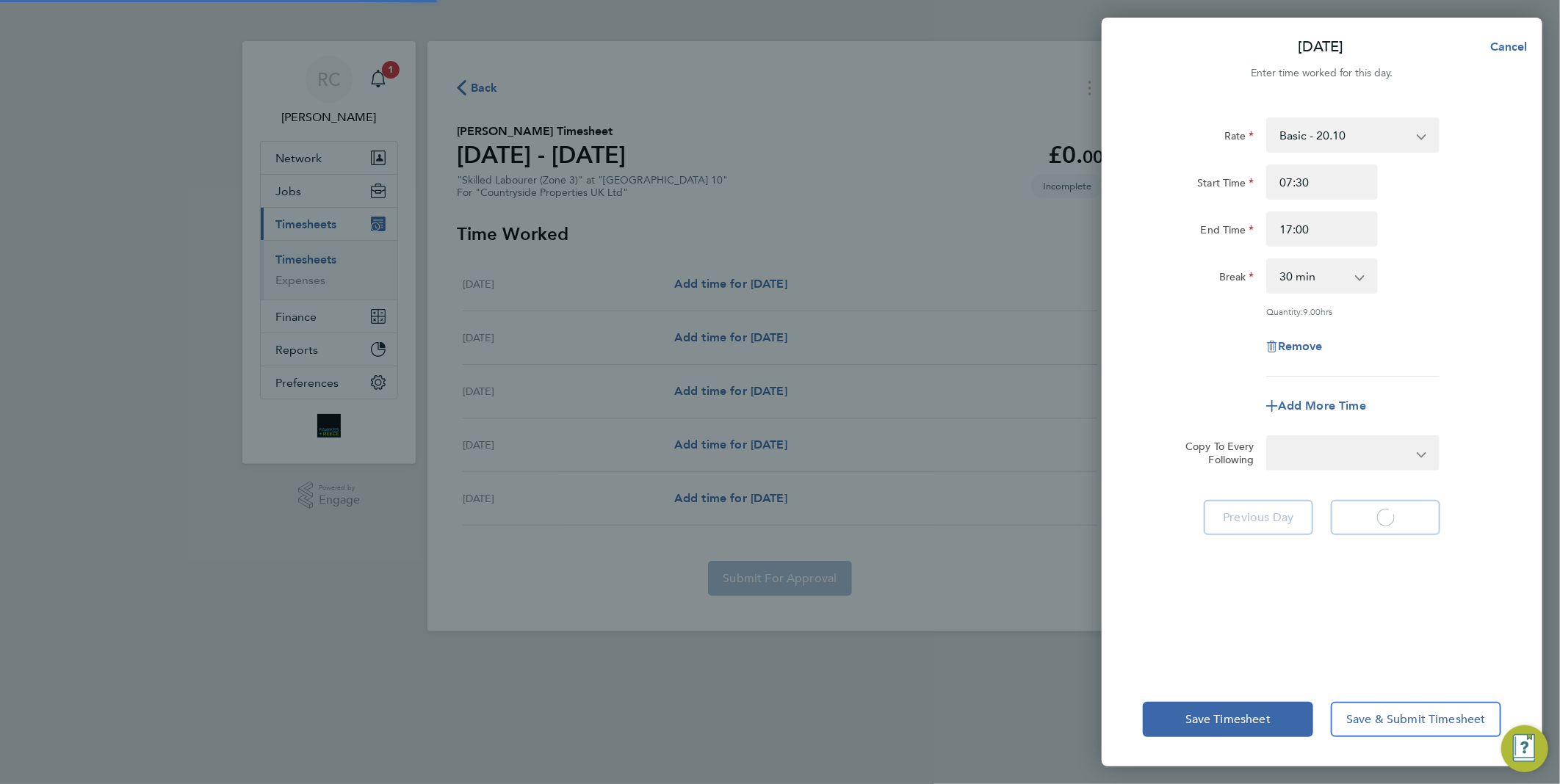
select select "30"
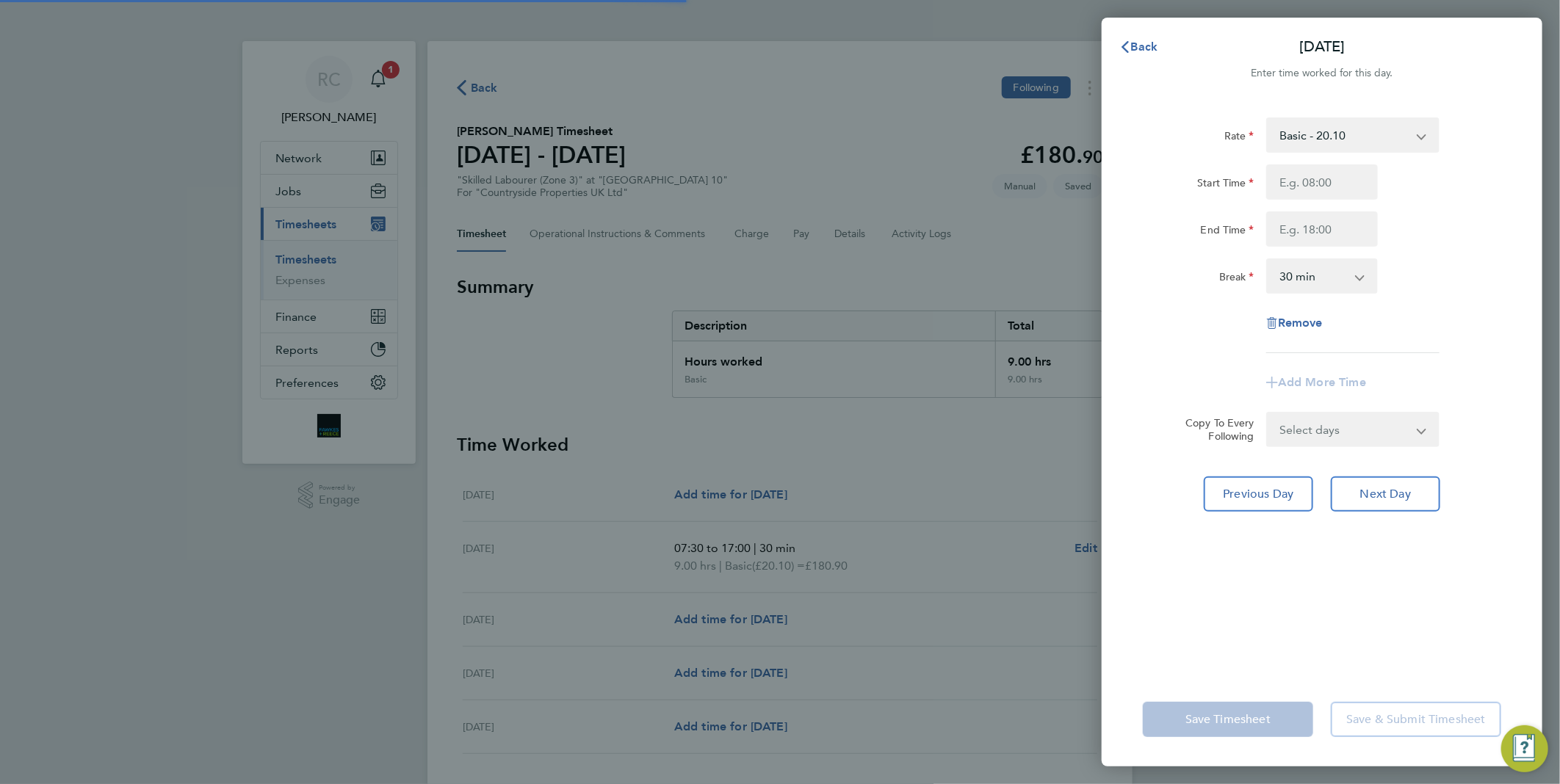
click at [1339, 171] on input "Start Time" at bounding box center [1322, 182] width 112 height 35
type input "07:30"
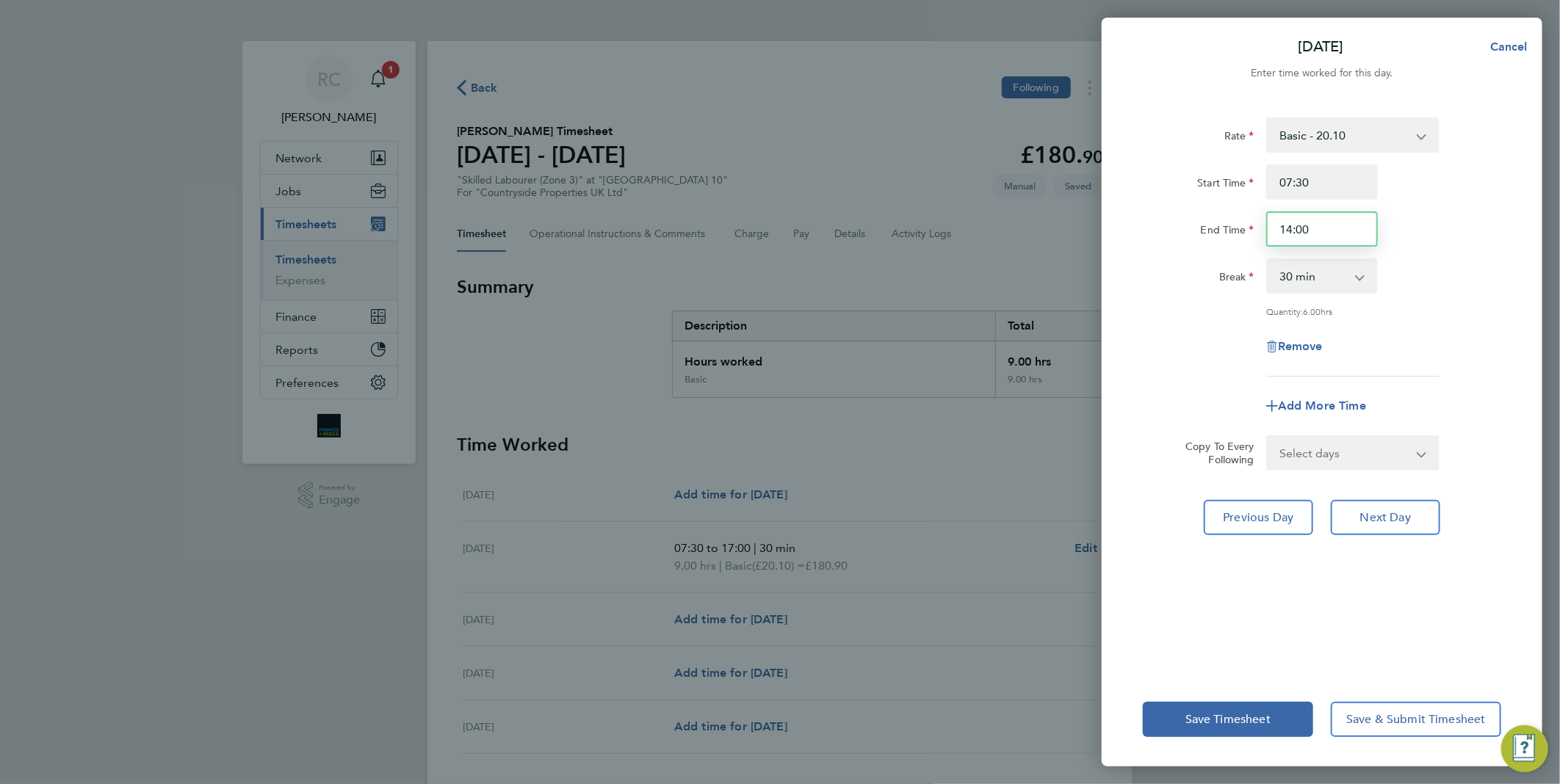
drag, startPoint x: 1337, startPoint y: 232, endPoint x: 1198, endPoint y: 229, distance: 139.0
click at [1198, 230] on div "End Time 14:00" at bounding box center [1322, 229] width 371 height 35
type input "17:00"
click at [1463, 213] on div "End Time 17:00" at bounding box center [1322, 229] width 371 height 35
click at [1396, 512] on span "Next Day" at bounding box center [1386, 517] width 51 height 14
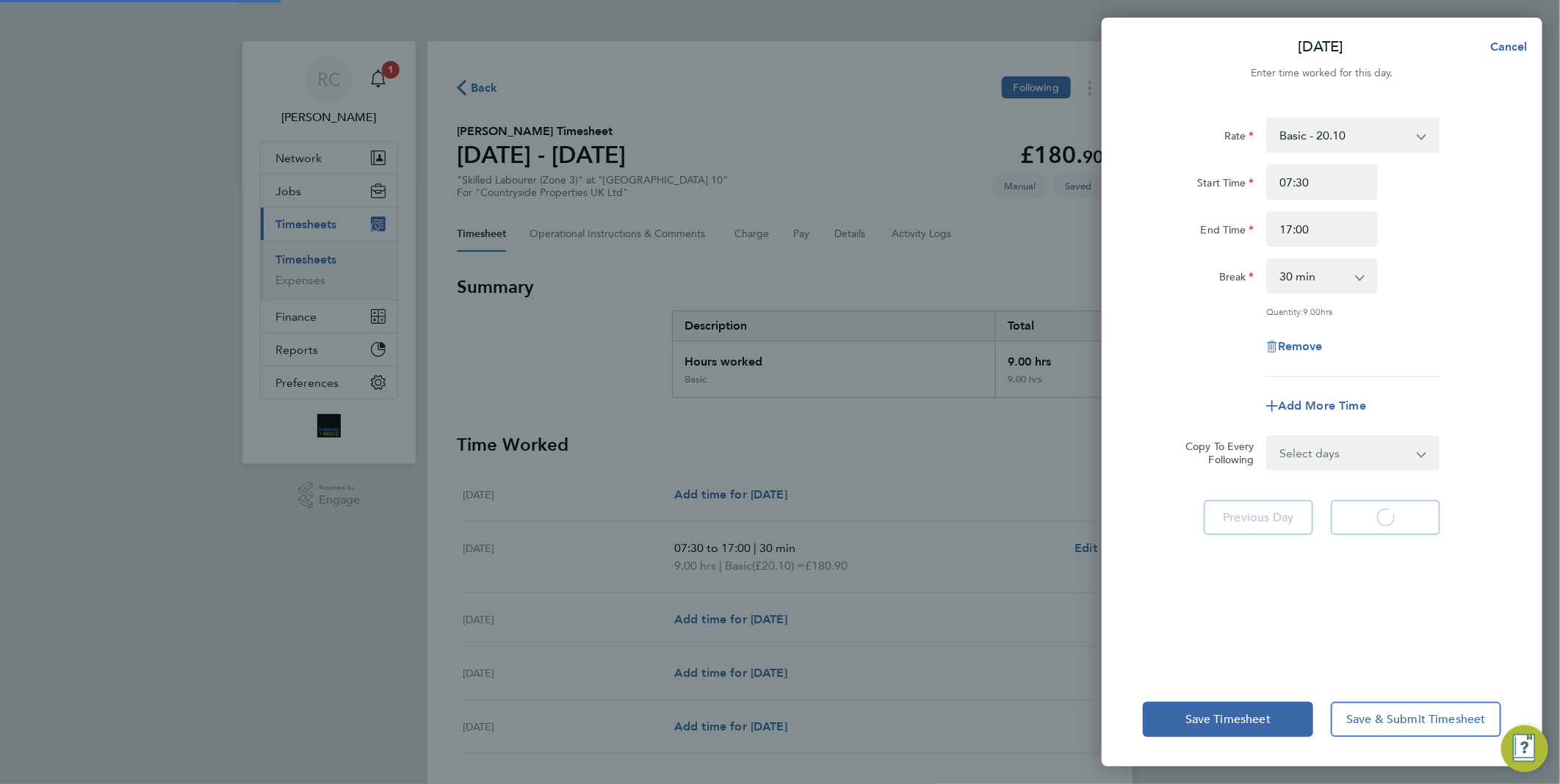
select select "30"
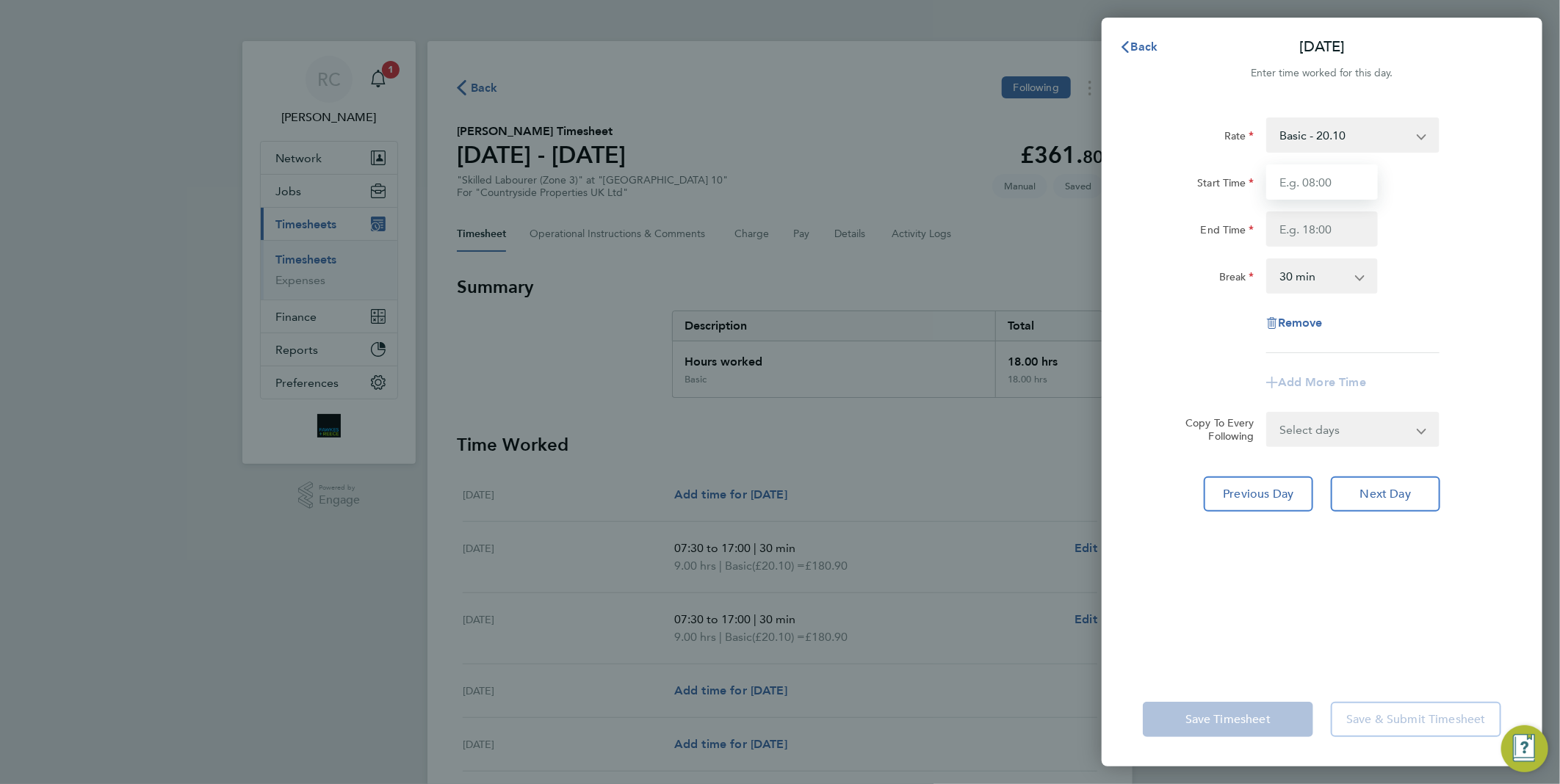
click at [1333, 175] on input "Start Time" at bounding box center [1322, 182] width 112 height 35
type input "07:30"
click at [1365, 225] on input "End Time" at bounding box center [1322, 229] width 112 height 35
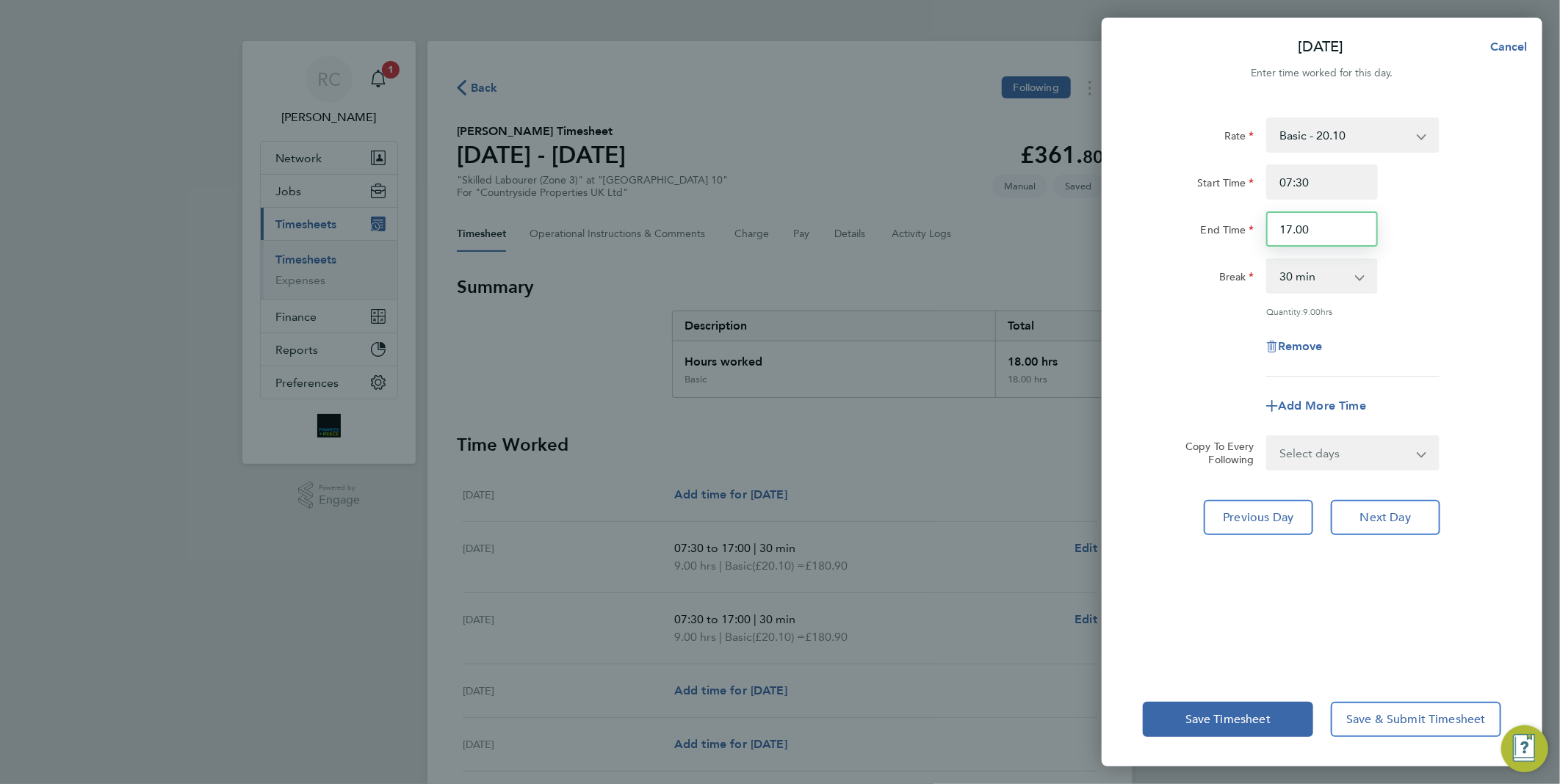
type input "17:00"
click at [1434, 269] on div "Break 0 min 15 min 30 min 45 min 60 min 75 min 90 min" at bounding box center [1322, 276] width 371 height 35
click at [1399, 520] on span "Next Day" at bounding box center [1386, 517] width 51 height 14
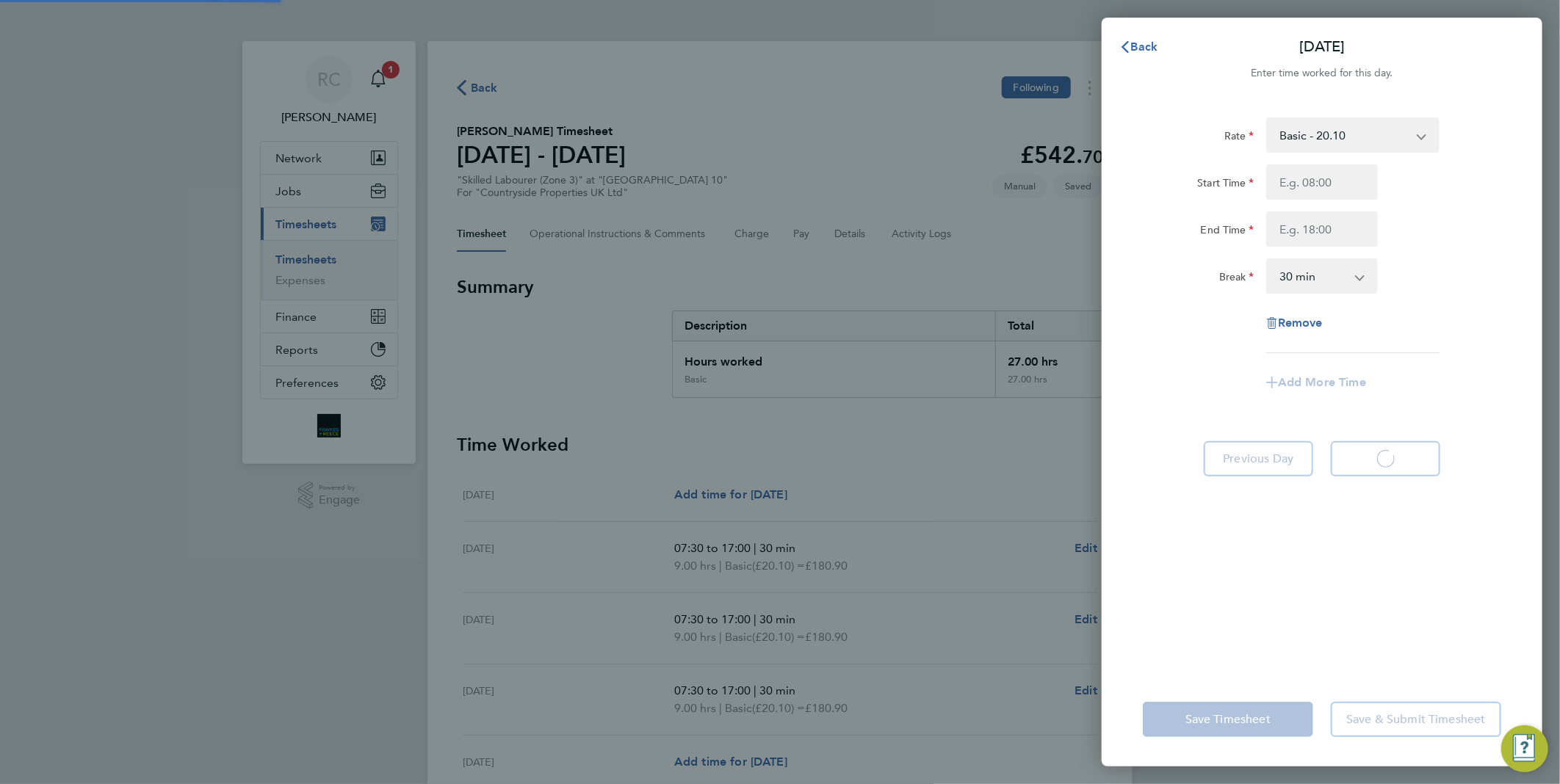
select select "30"
click at [1322, 177] on input "Start Time" at bounding box center [1322, 182] width 112 height 35
type input "07:30"
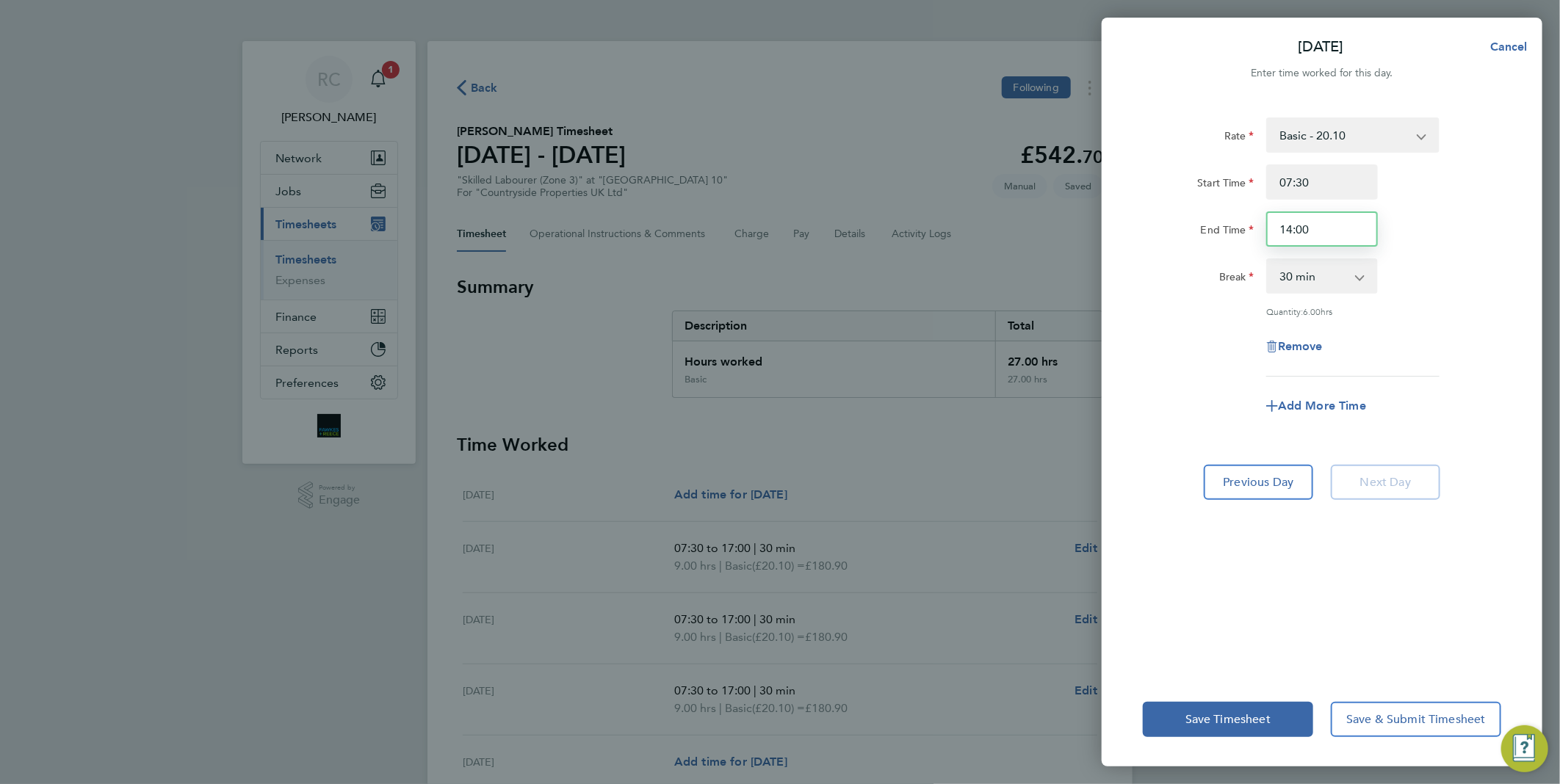
drag, startPoint x: 1324, startPoint y: 236, endPoint x: 1245, endPoint y: 221, distance: 80.4
click at [1245, 221] on div "End Time 14:00" at bounding box center [1322, 229] width 371 height 35
type input "17:00"
click at [1497, 198] on div "Start Time 07:30" at bounding box center [1322, 182] width 371 height 35
click at [1525, 49] on span "Cancel" at bounding box center [1507, 46] width 42 height 14
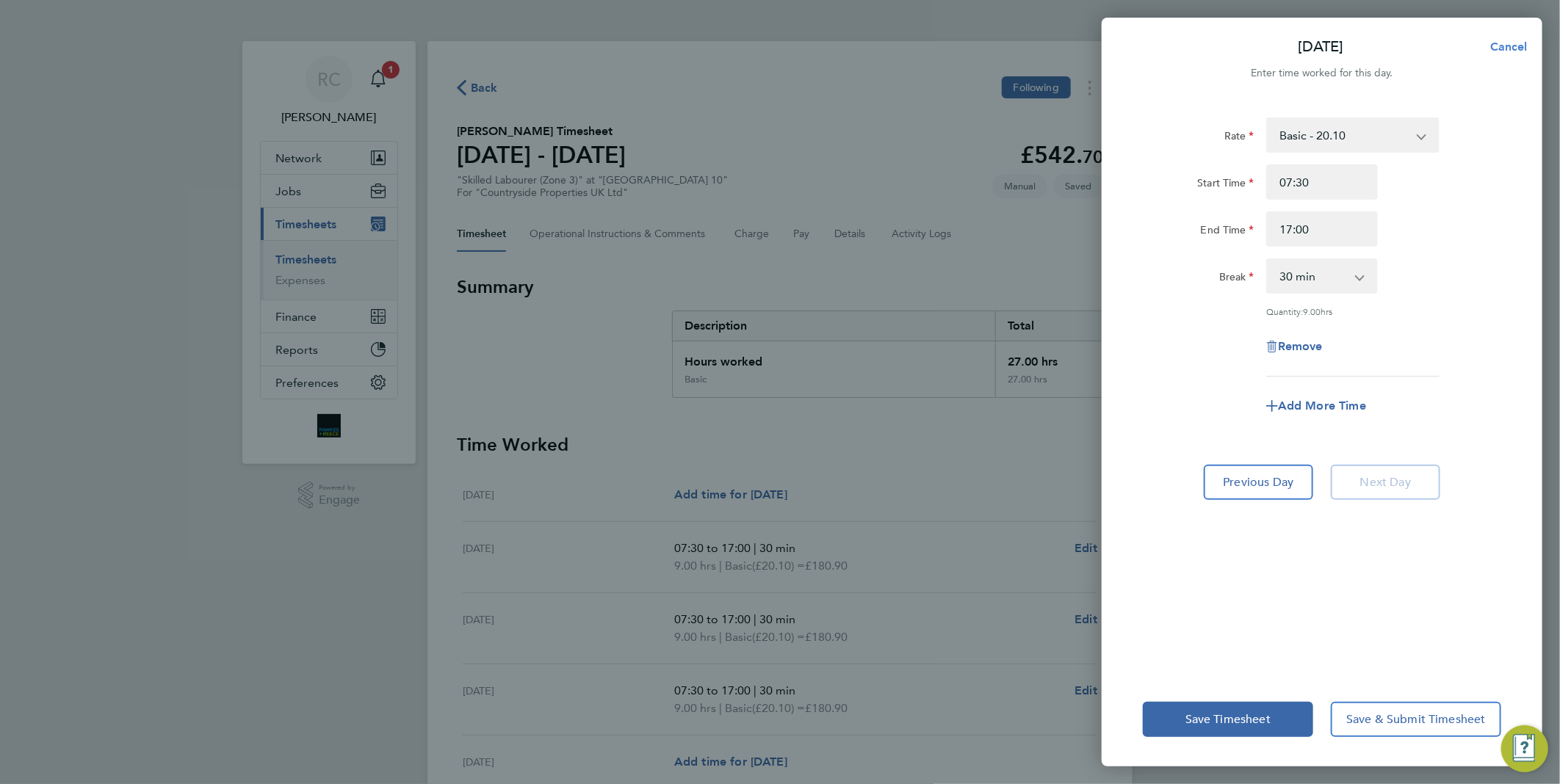
select select "30"
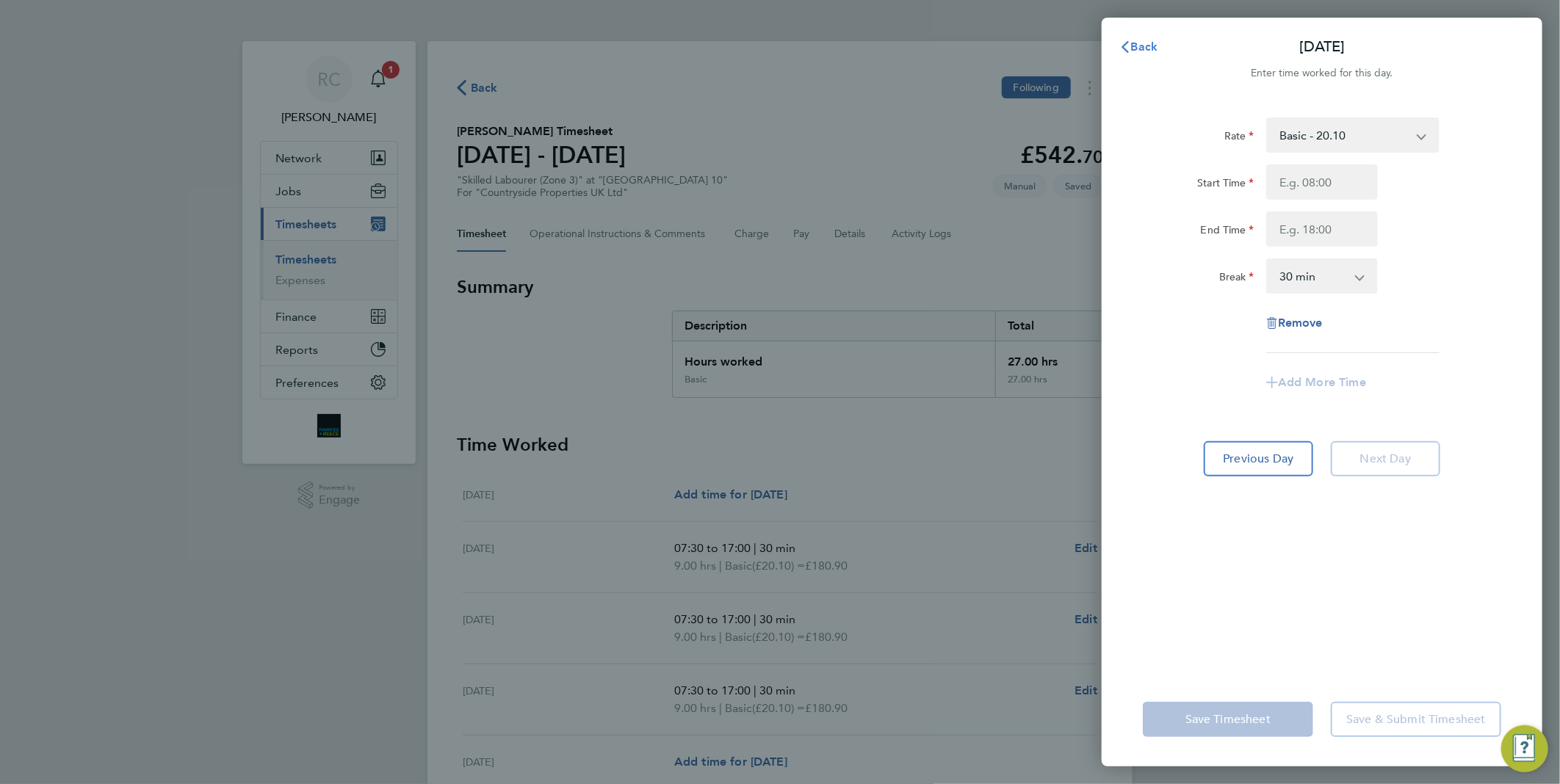
click at [1125, 47] on icon "button" at bounding box center [1125, 47] width 8 height 12
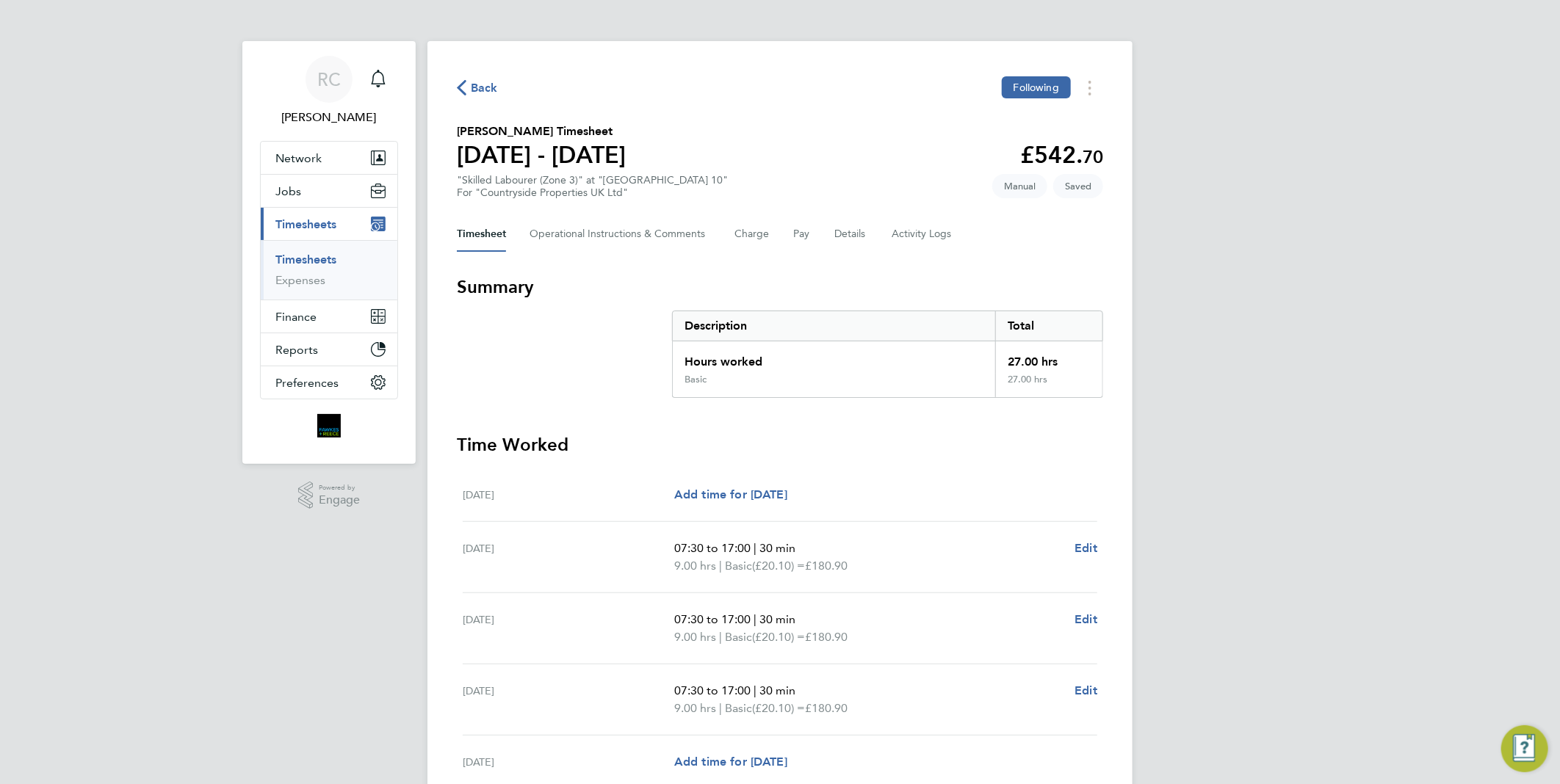
click at [489, 89] on span "Back" at bounding box center [484, 88] width 27 height 18
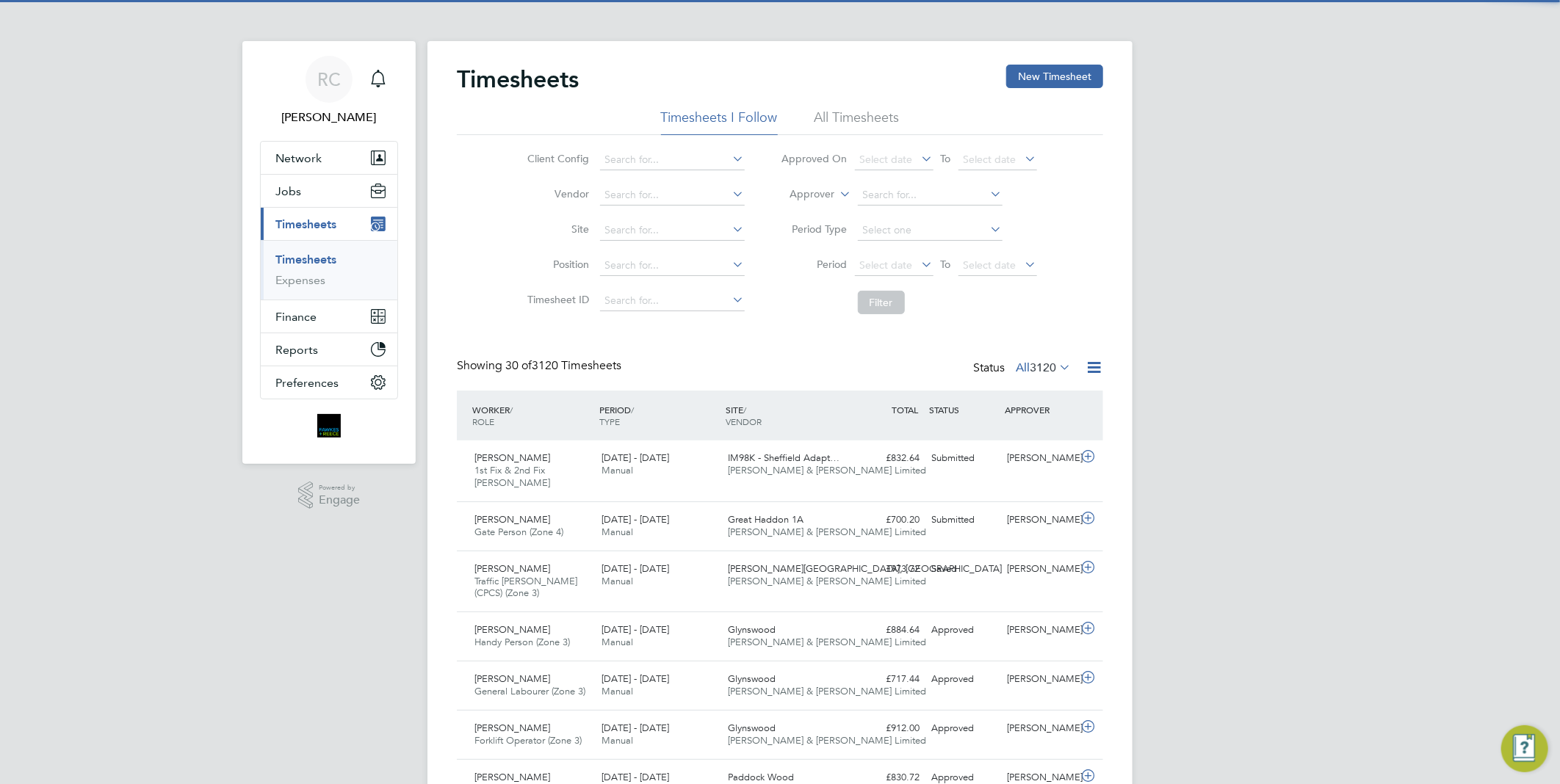
scroll to position [49, 128]
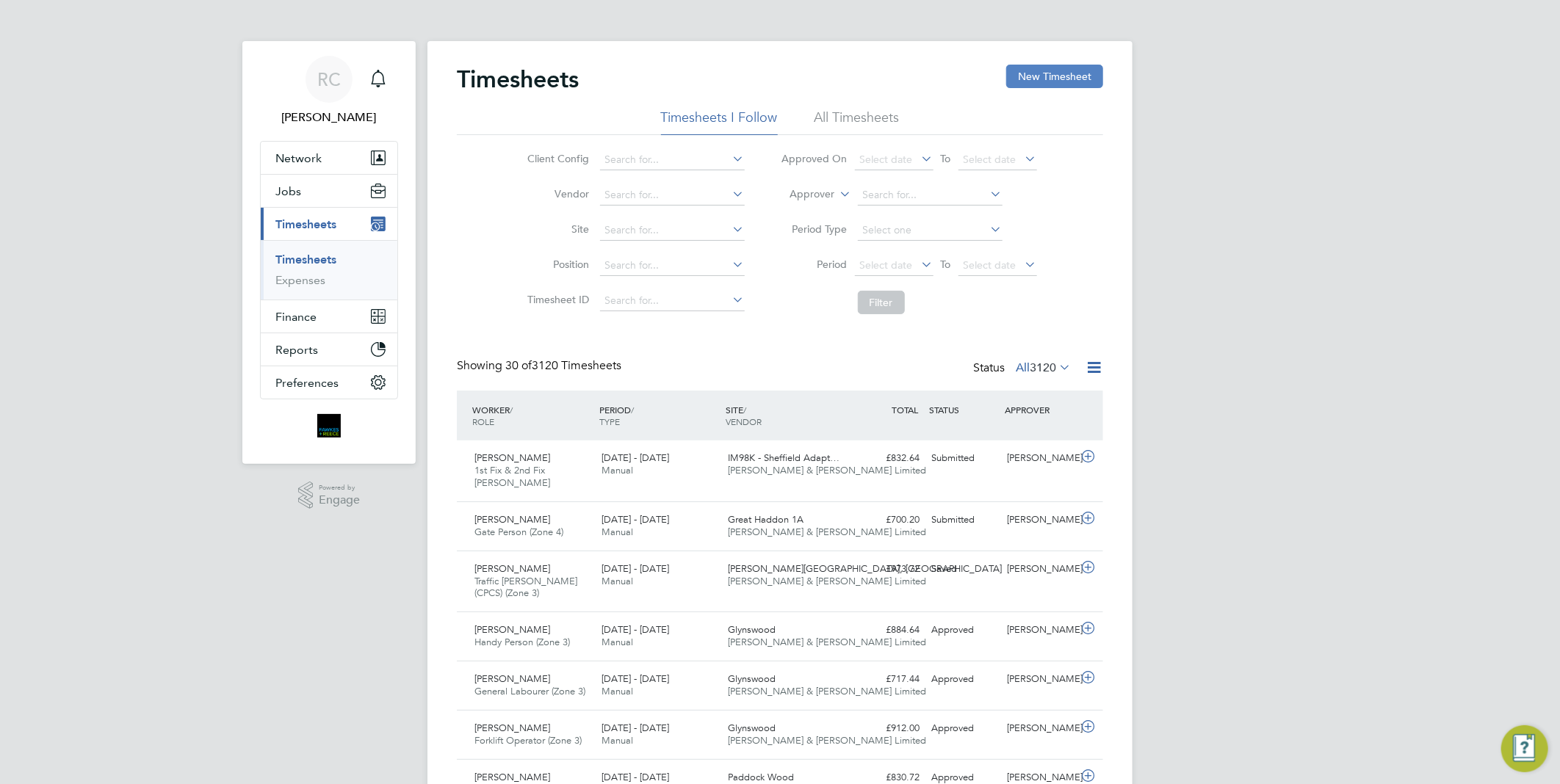
click at [1045, 79] on button "New Timesheet" at bounding box center [1055, 77] width 97 height 24
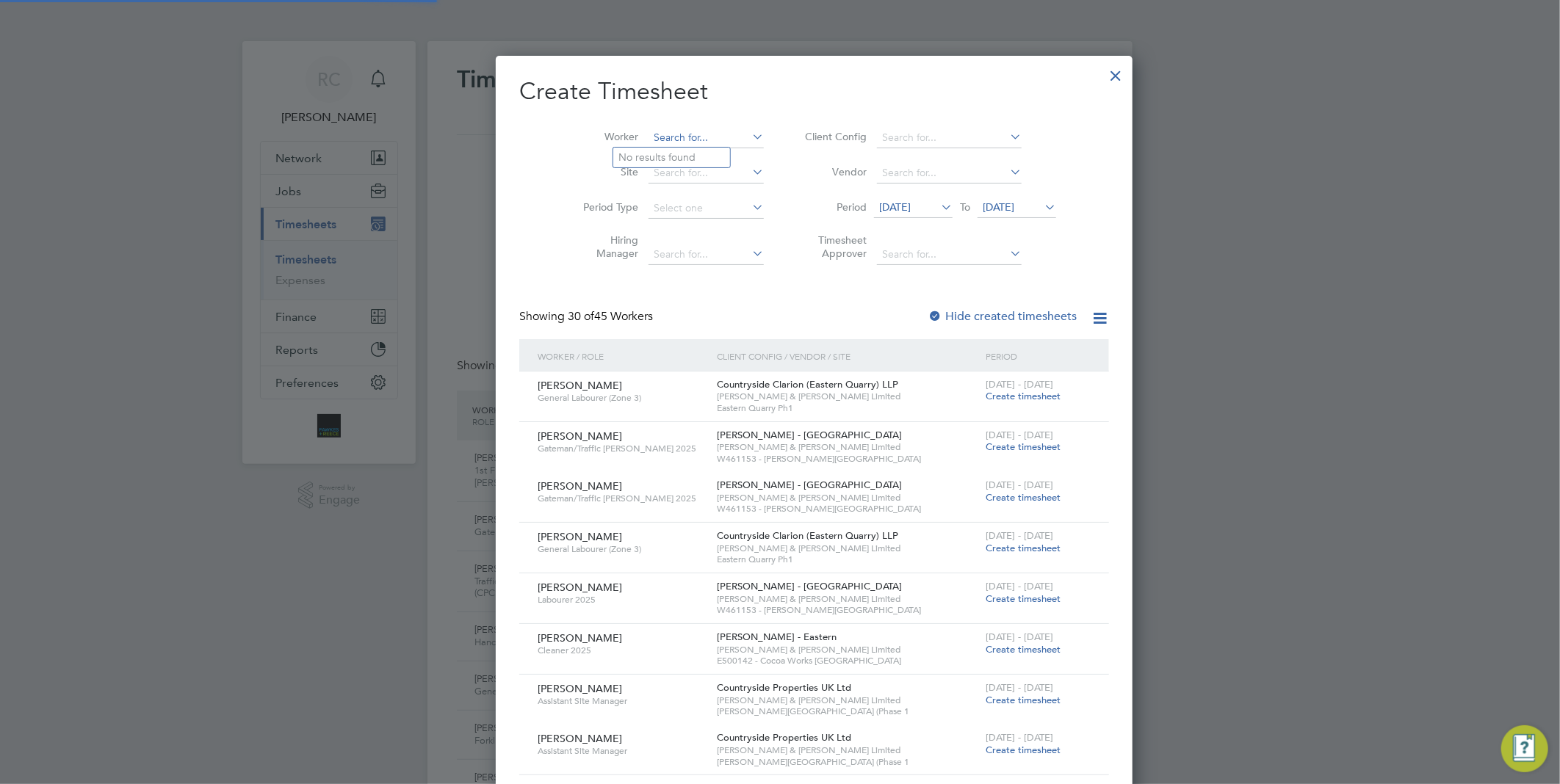
click at [659, 134] on input at bounding box center [706, 138] width 115 height 20
click at [669, 177] on li "[PERSON_NAME] Cap raru" at bounding box center [681, 179] width 135 height 20
type input "[PERSON_NAME]"
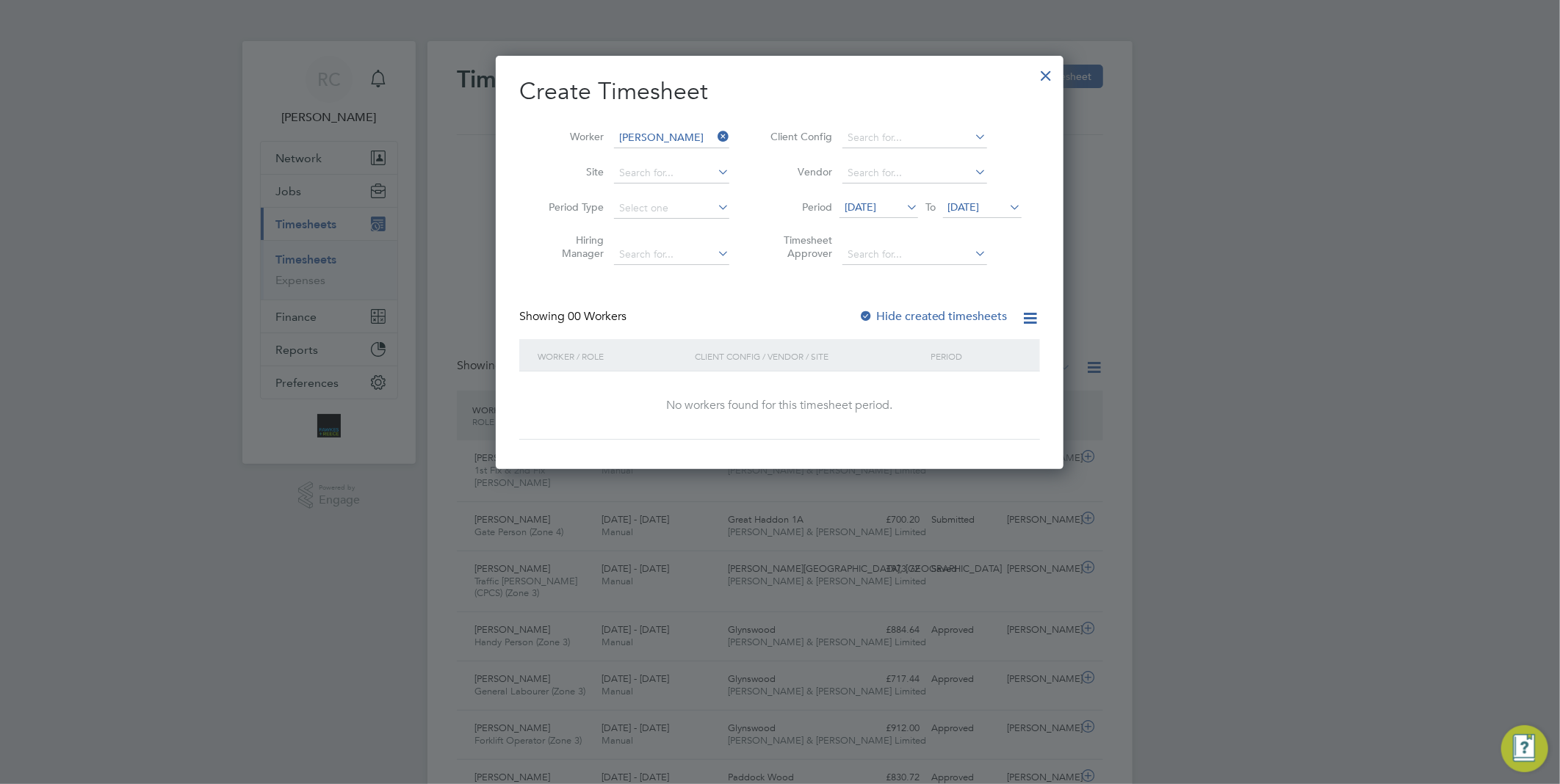
click at [904, 204] on icon at bounding box center [904, 207] width 0 height 20
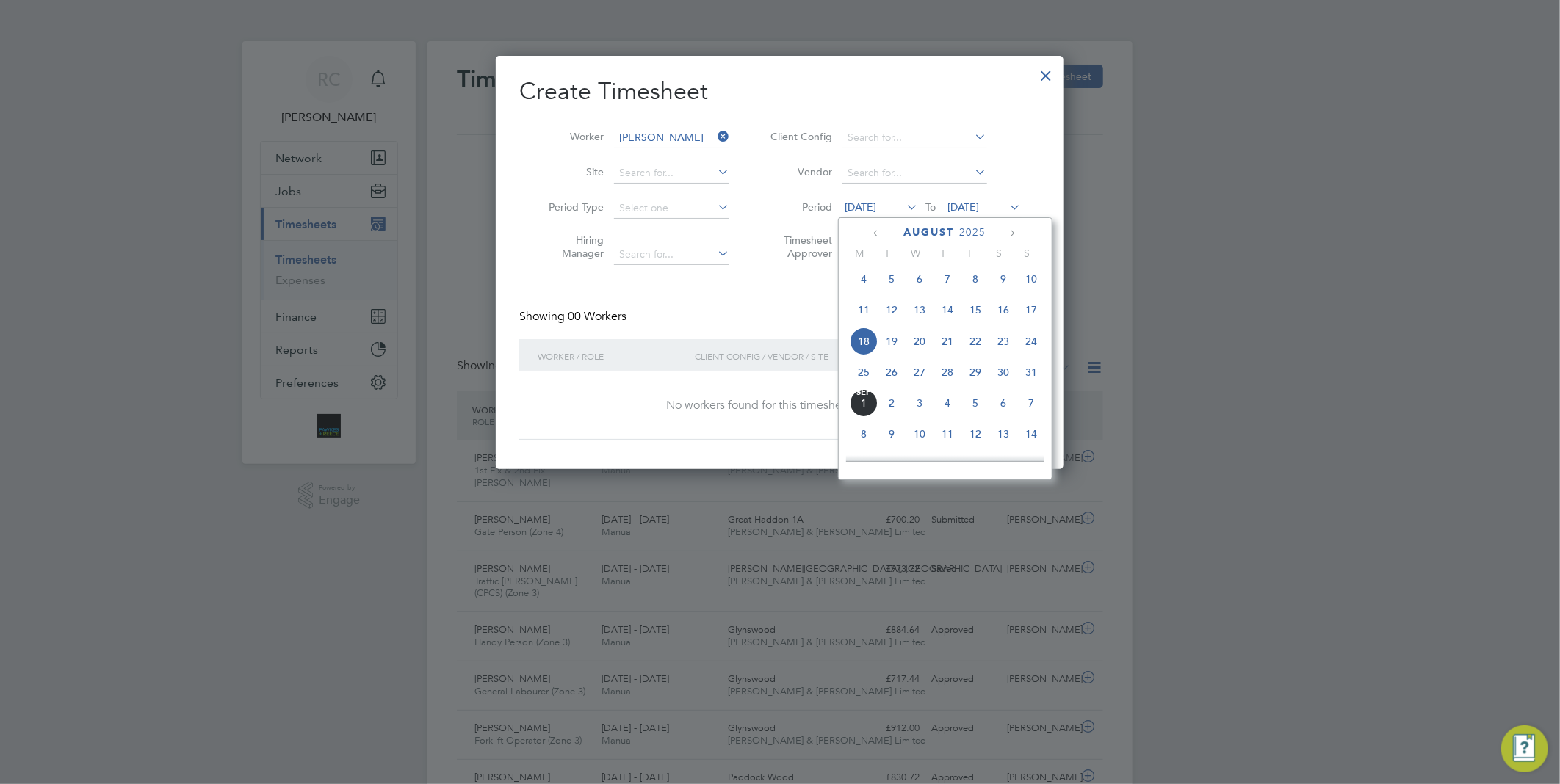
drag, startPoint x: 861, startPoint y: 380, endPoint x: 932, endPoint y: 301, distance: 106.2
click at [862, 377] on span "25" at bounding box center [863, 372] width 28 height 28
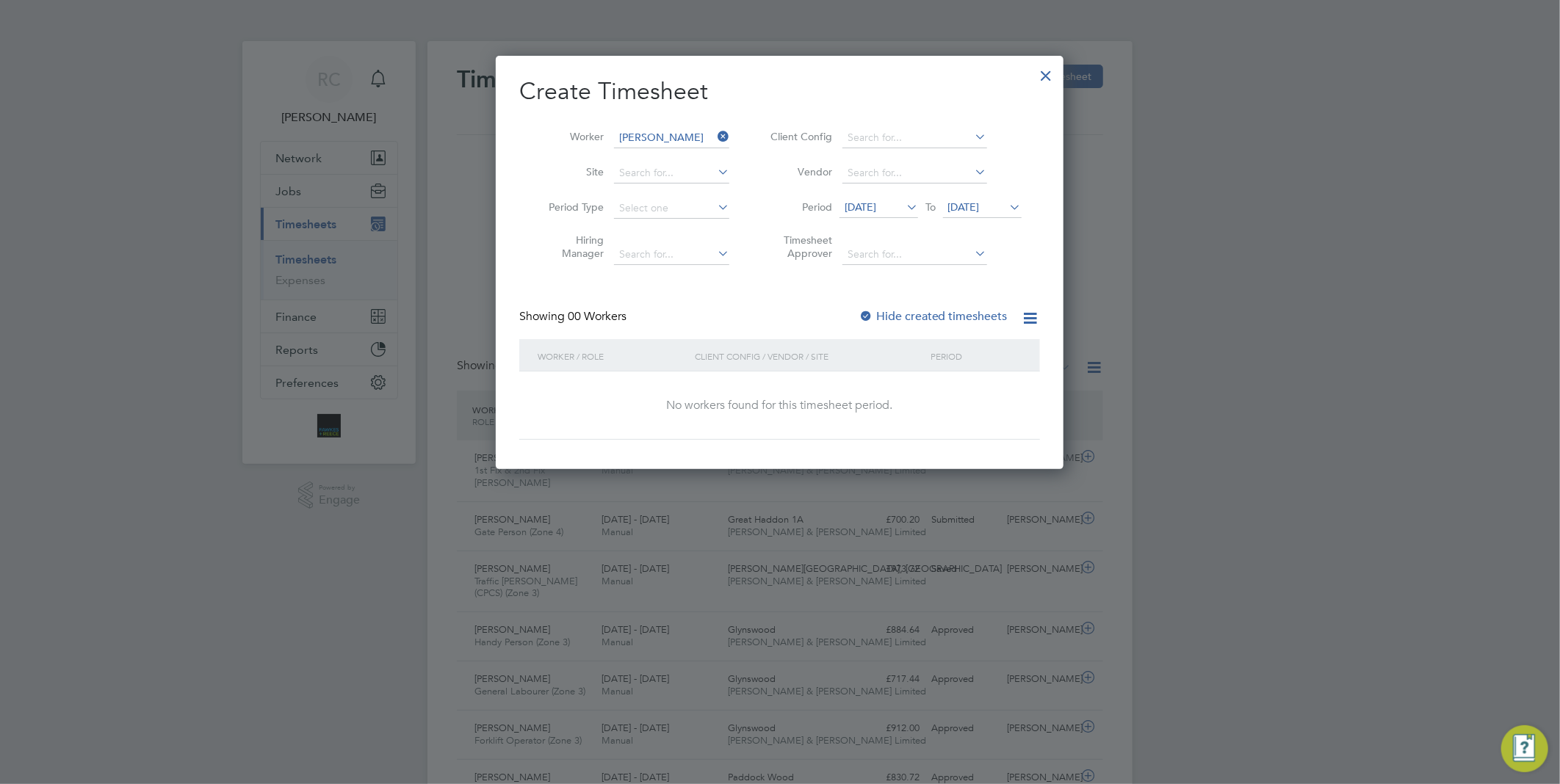
click at [921, 310] on label "Hide created timesheets" at bounding box center [932, 316] width 149 height 14
click at [1007, 204] on icon at bounding box center [1007, 207] width 0 height 20
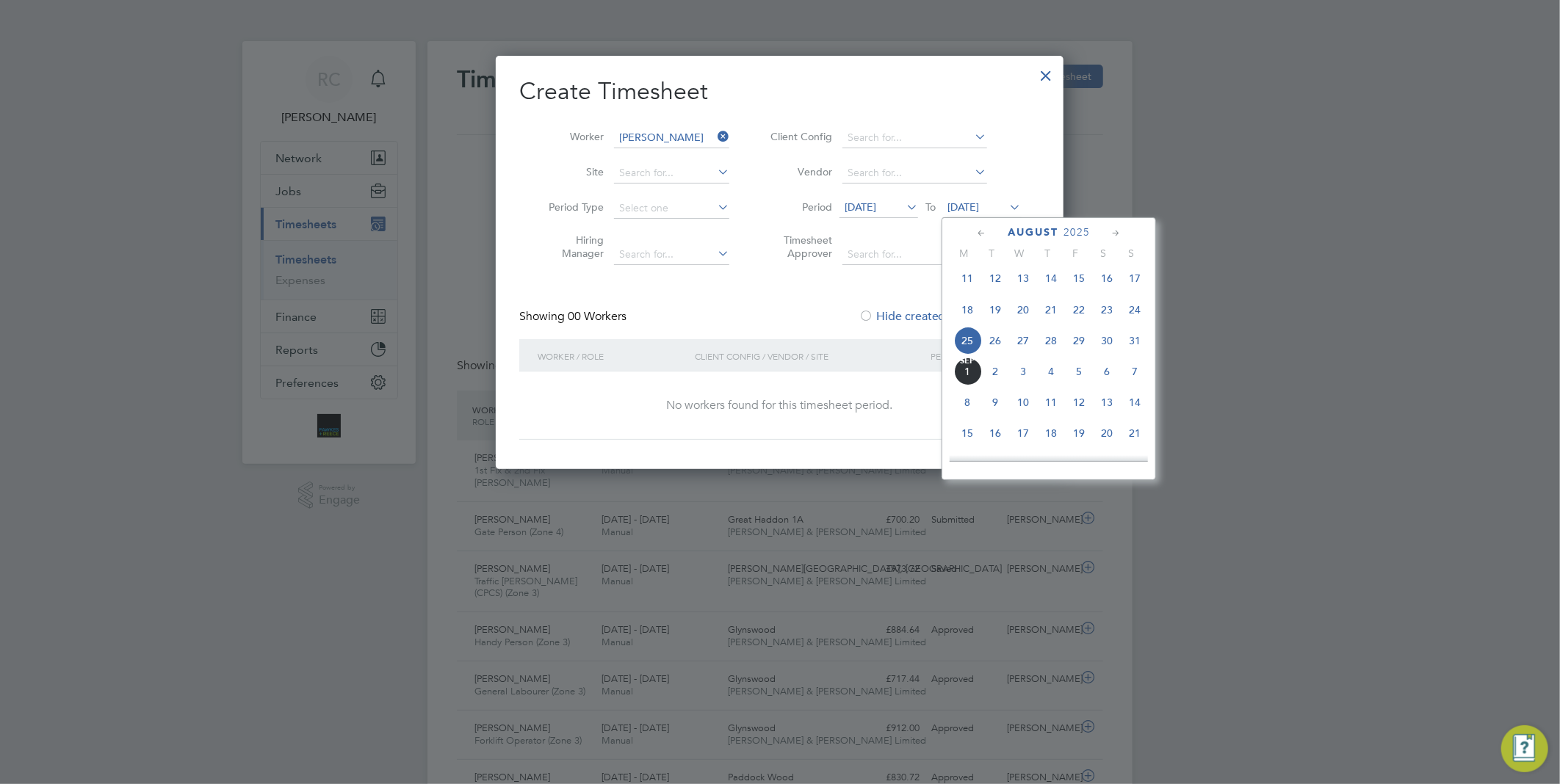
click at [1135, 353] on span "31" at bounding box center [1135, 340] width 28 height 28
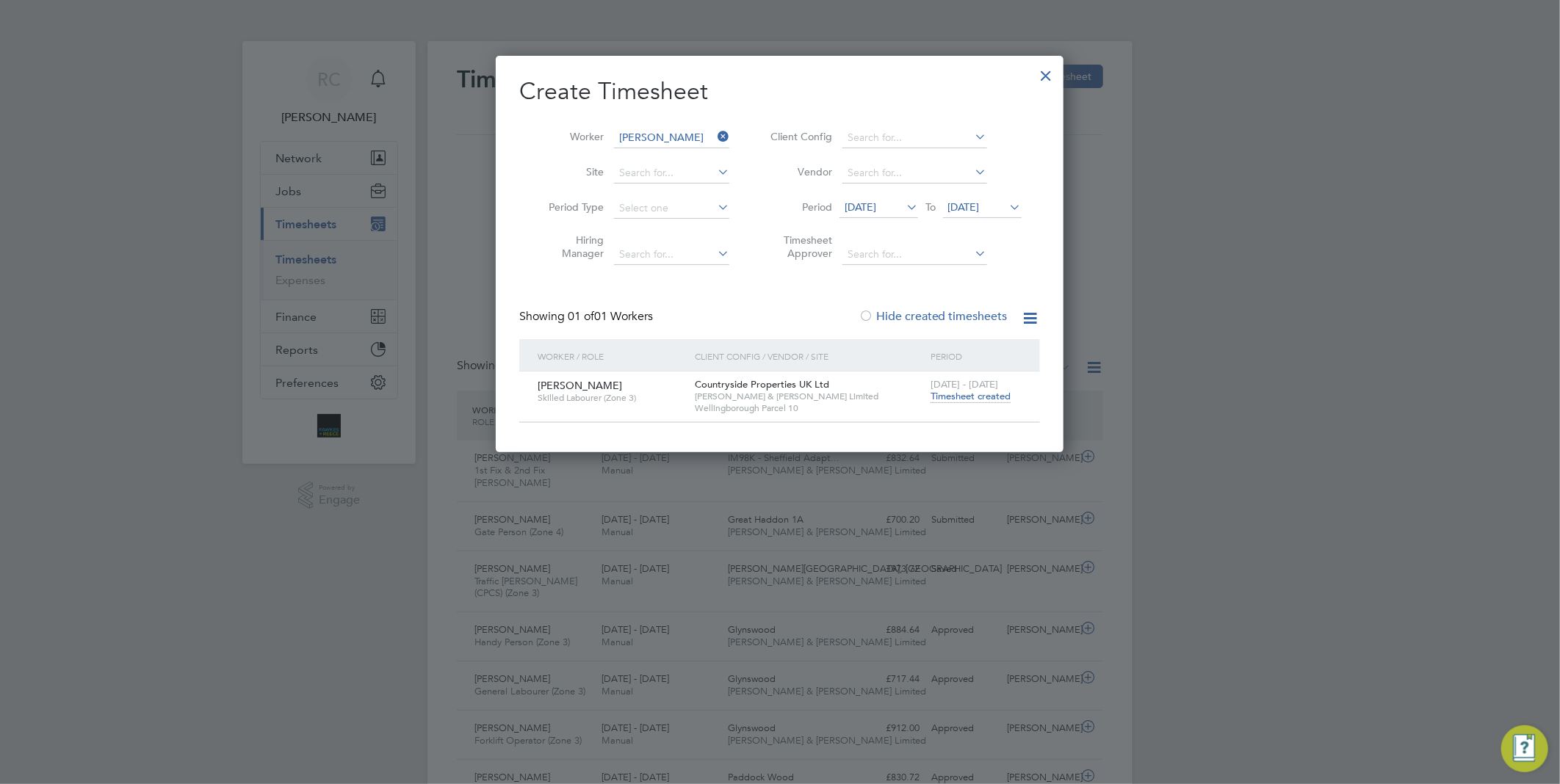
click at [963, 397] on span "Timesheet created" at bounding box center [970, 397] width 80 height 13
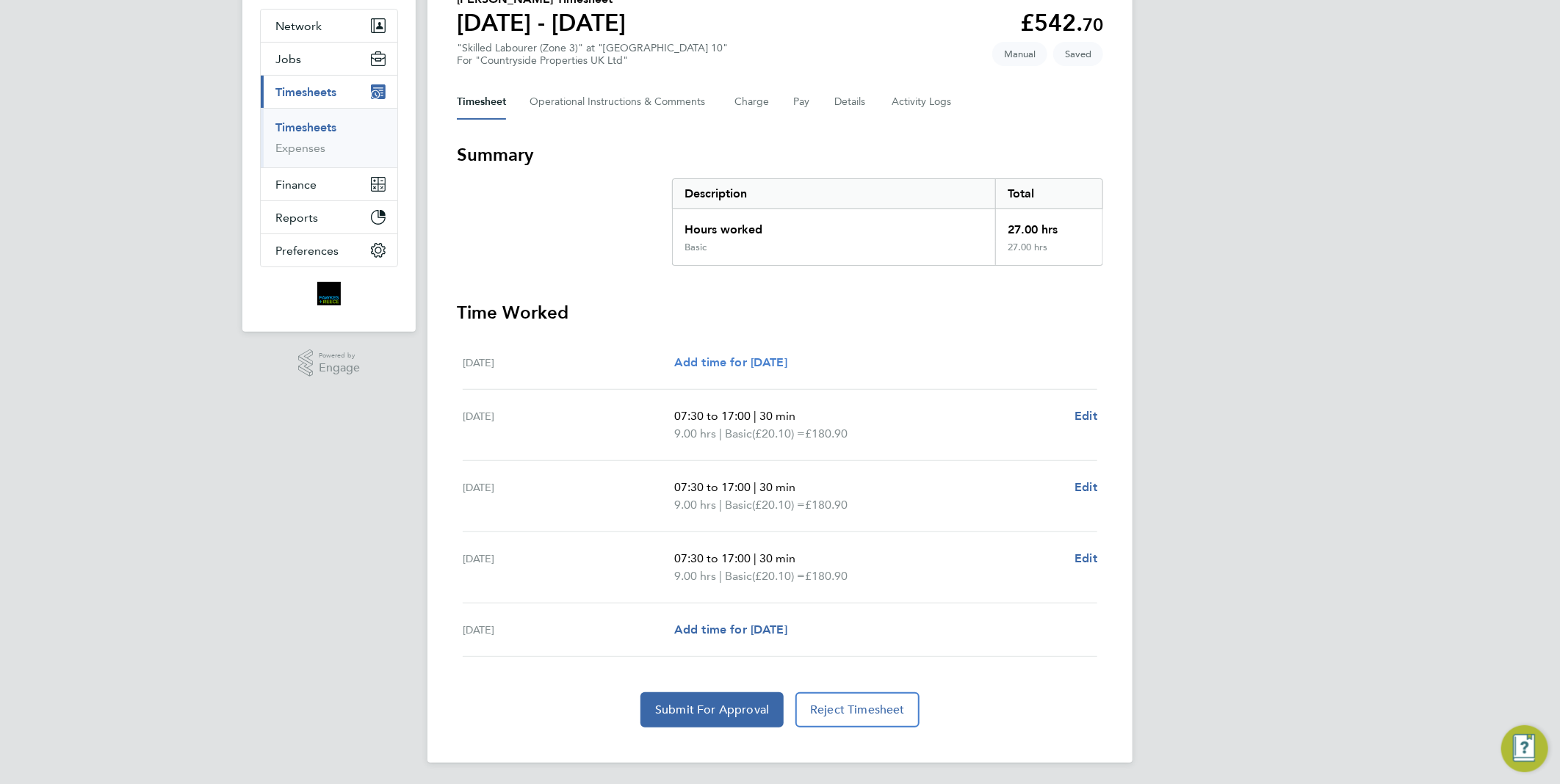
click at [788, 358] on span "Add time for [DATE]" at bounding box center [731, 362] width 113 height 14
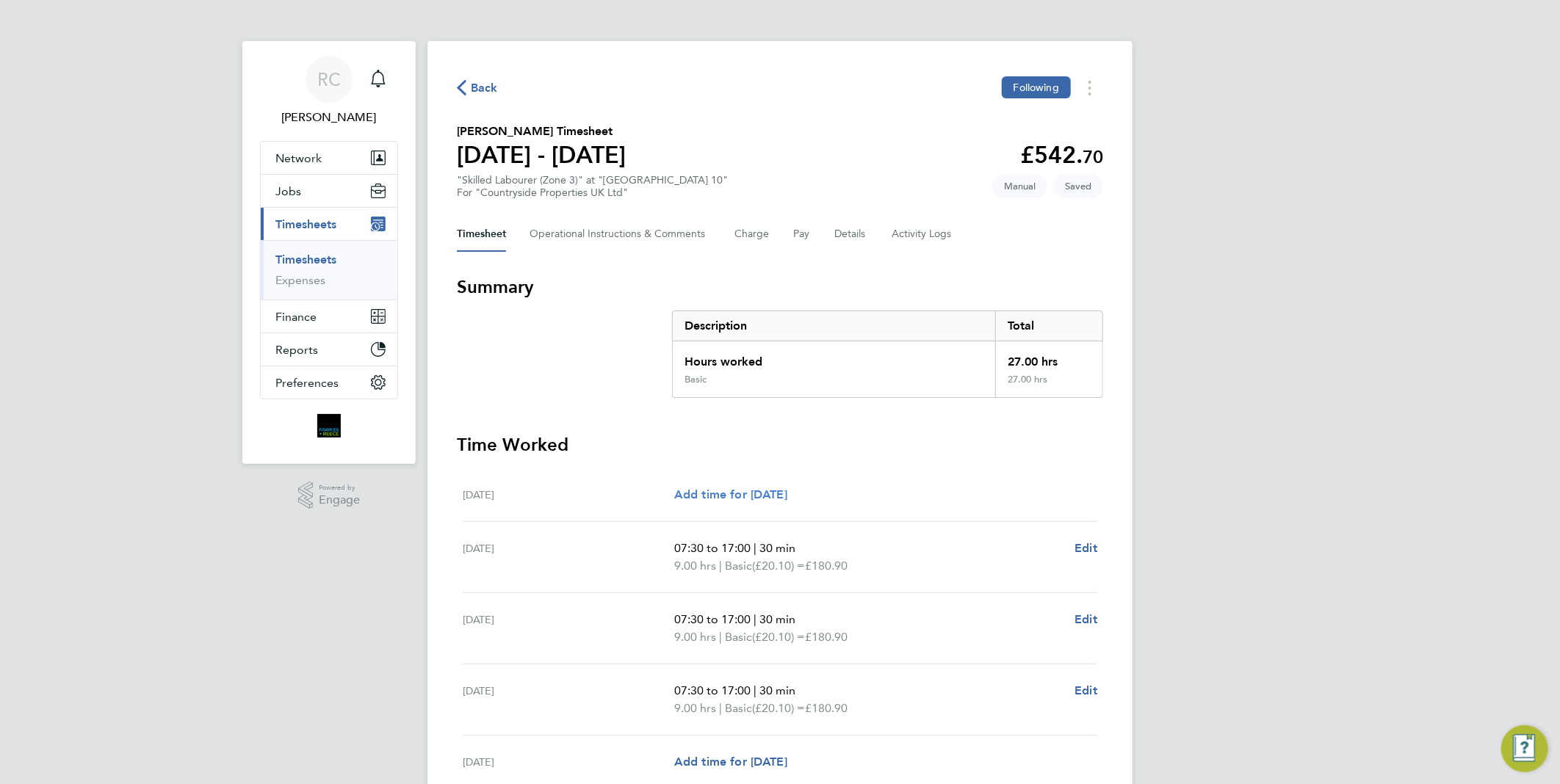
select select "30"
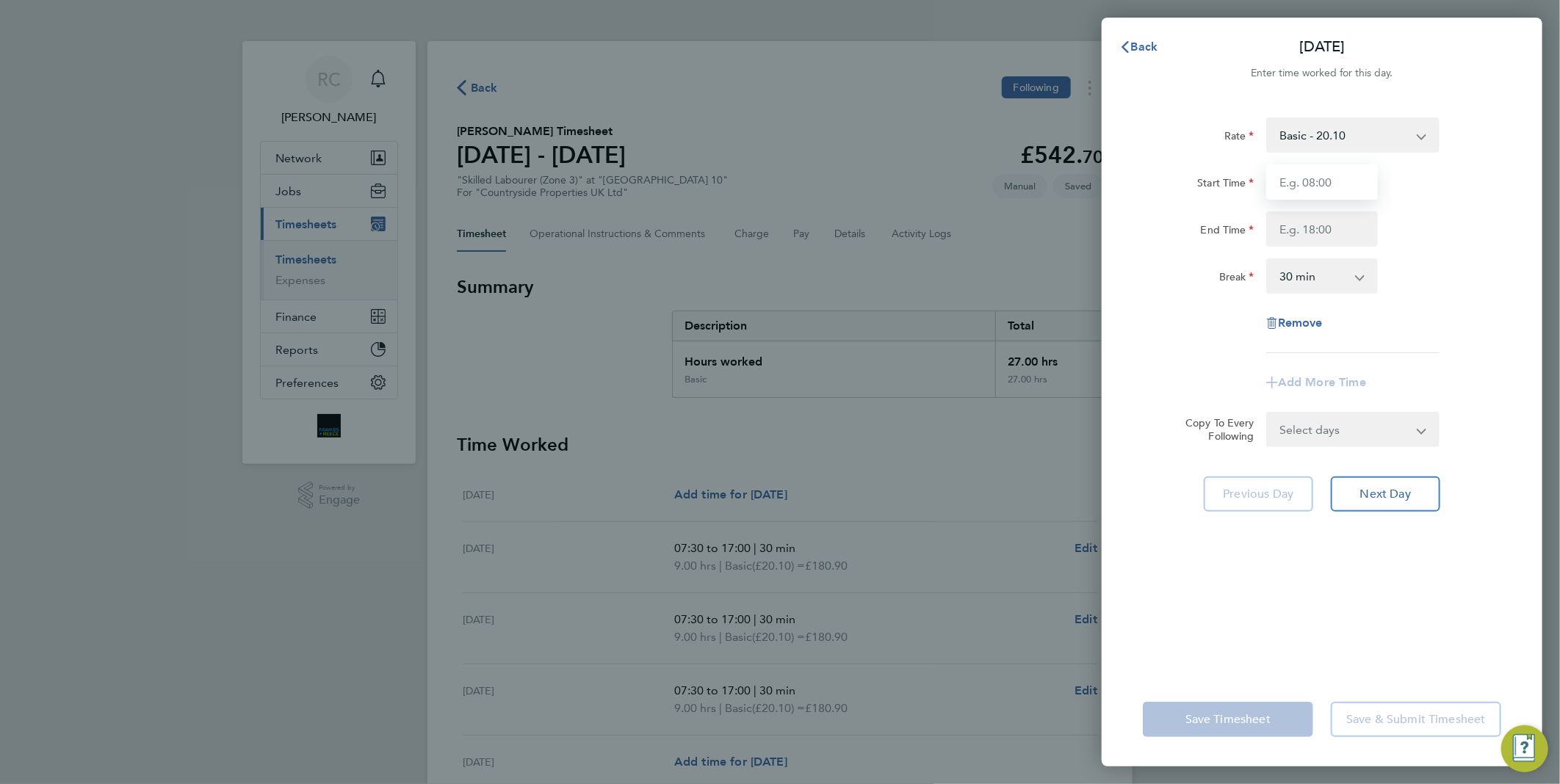
click at [1335, 172] on input "Start Time" at bounding box center [1322, 182] width 112 height 35
type input "07:30"
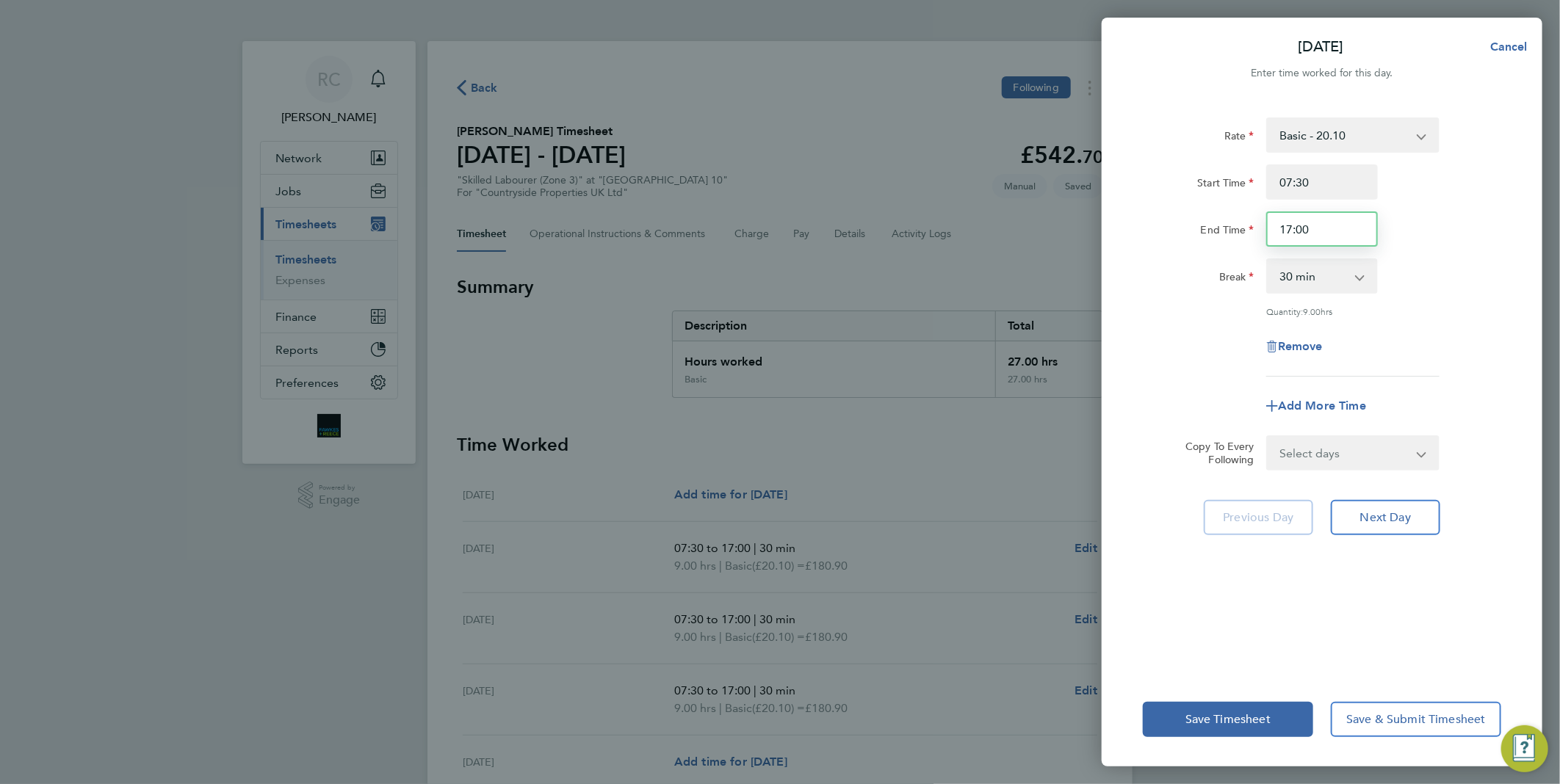
drag, startPoint x: 1318, startPoint y: 226, endPoint x: 1253, endPoint y: 224, distance: 65.0
click at [1253, 224] on div "End Time 17:00" at bounding box center [1322, 229] width 371 height 35
type input "14:00"
click at [1461, 208] on div "Start Time 07:30 End Time 14:00" at bounding box center [1322, 205] width 371 height 83
click at [1348, 385] on app-timesheet-line-form-group "Rate Basic - 20.10 Start Time 07:30 End Time 14:00 Break 0 min 15 min 30 min 45…" at bounding box center [1322, 271] width 359 height 307
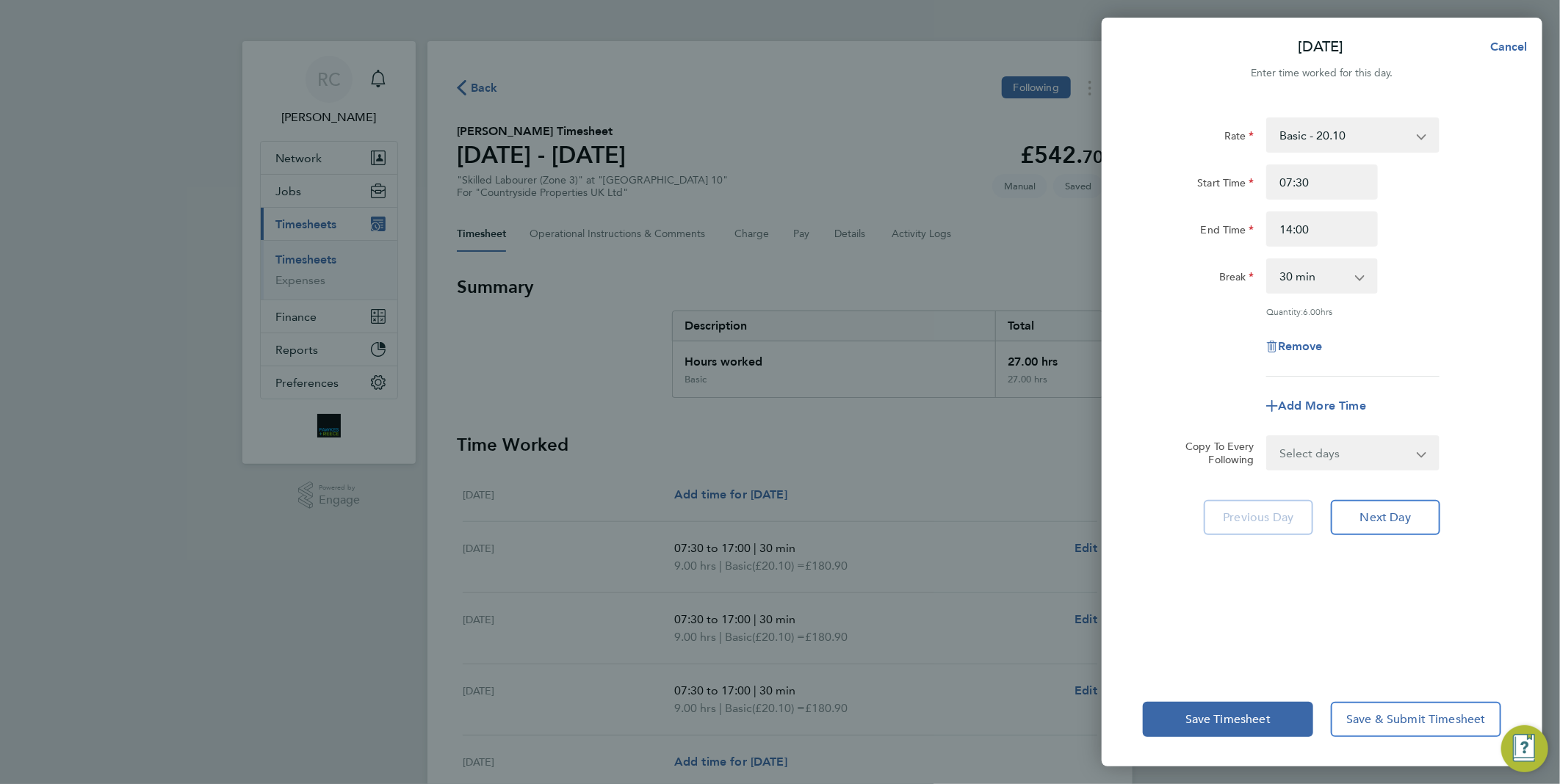
click at [1346, 365] on div "Rate Basic - 20.10 Start Time 07:30 End Time 14:00 Break 0 min 15 min 30 min 45…" at bounding box center [1322, 248] width 359 height 259
click at [1515, 49] on span "Cancel" at bounding box center [1507, 46] width 42 height 14
select select "30"
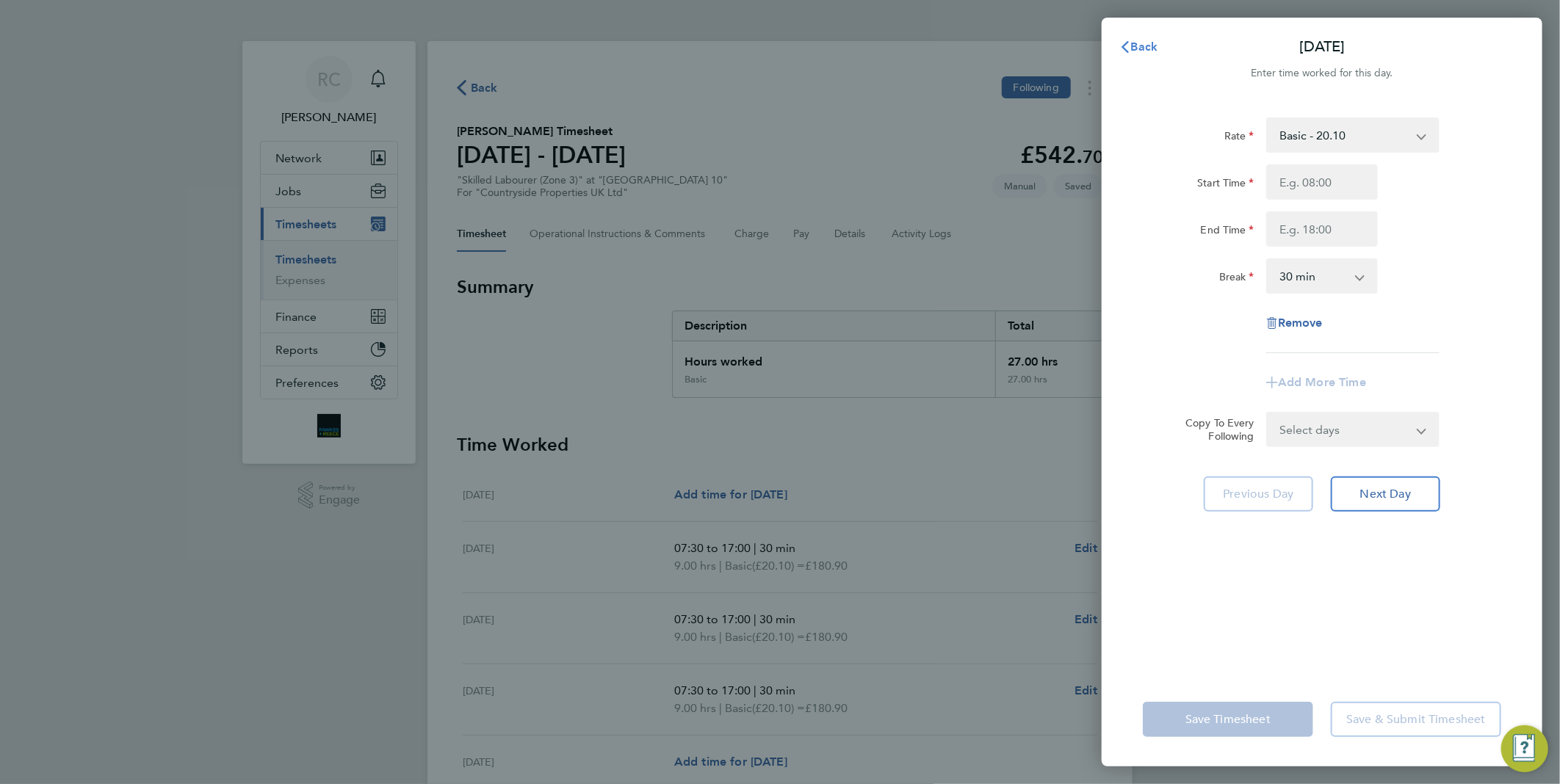
click at [1141, 37] on button "Back" at bounding box center [1139, 46] width 68 height 29
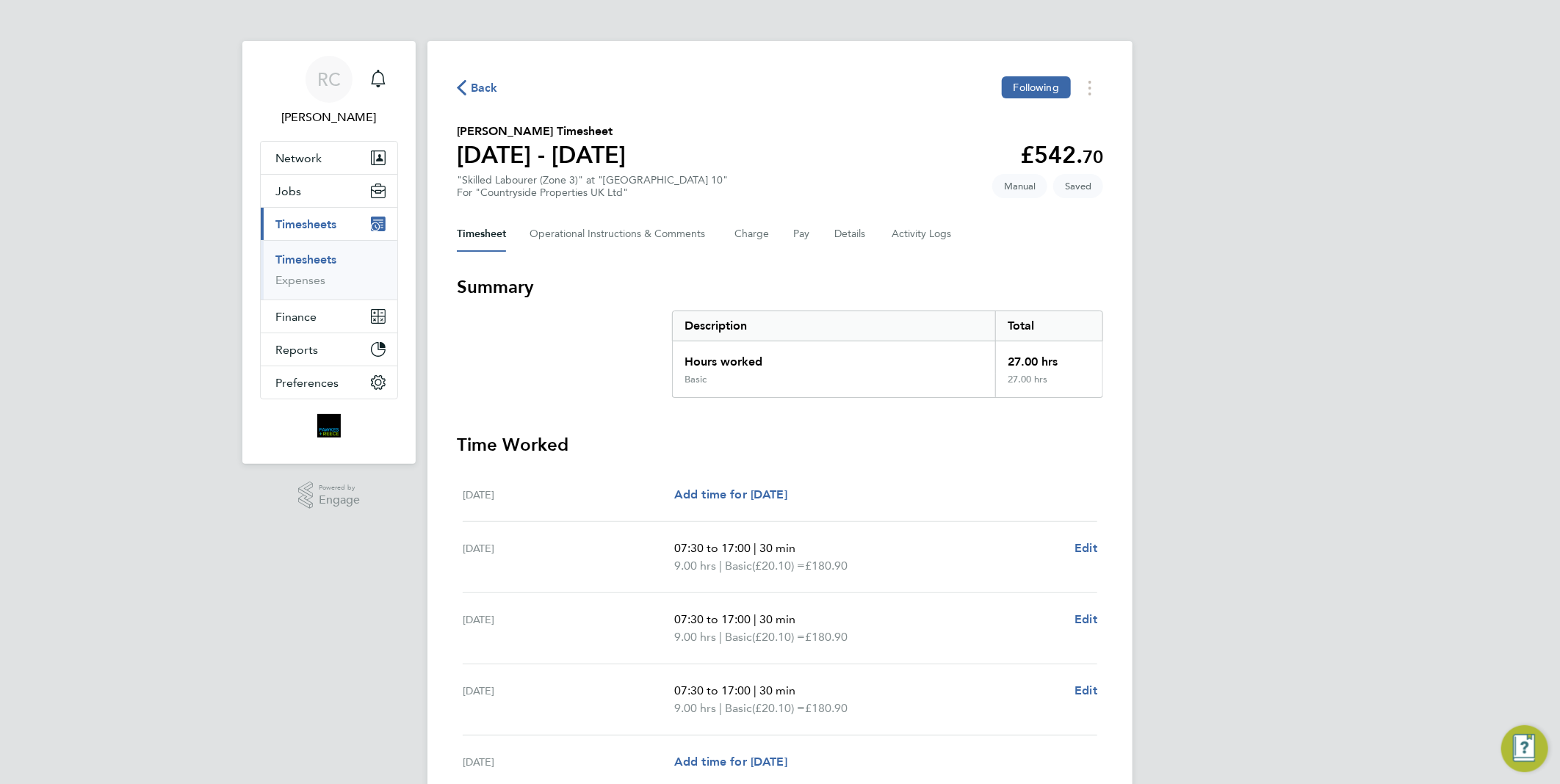
click at [476, 93] on span "Back" at bounding box center [484, 88] width 27 height 18
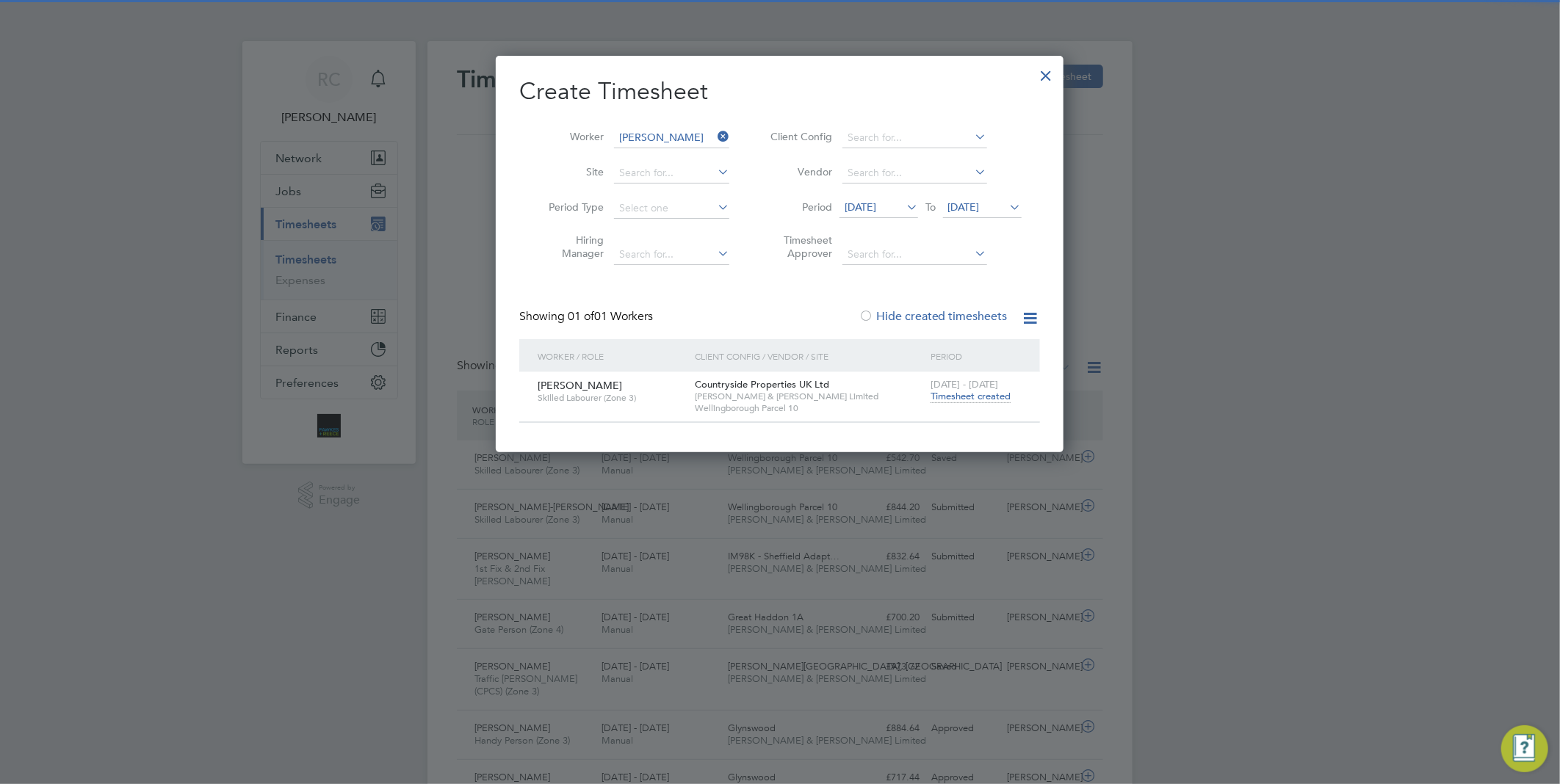
scroll to position [49, 128]
click at [1047, 77] on div at bounding box center [1046, 72] width 26 height 26
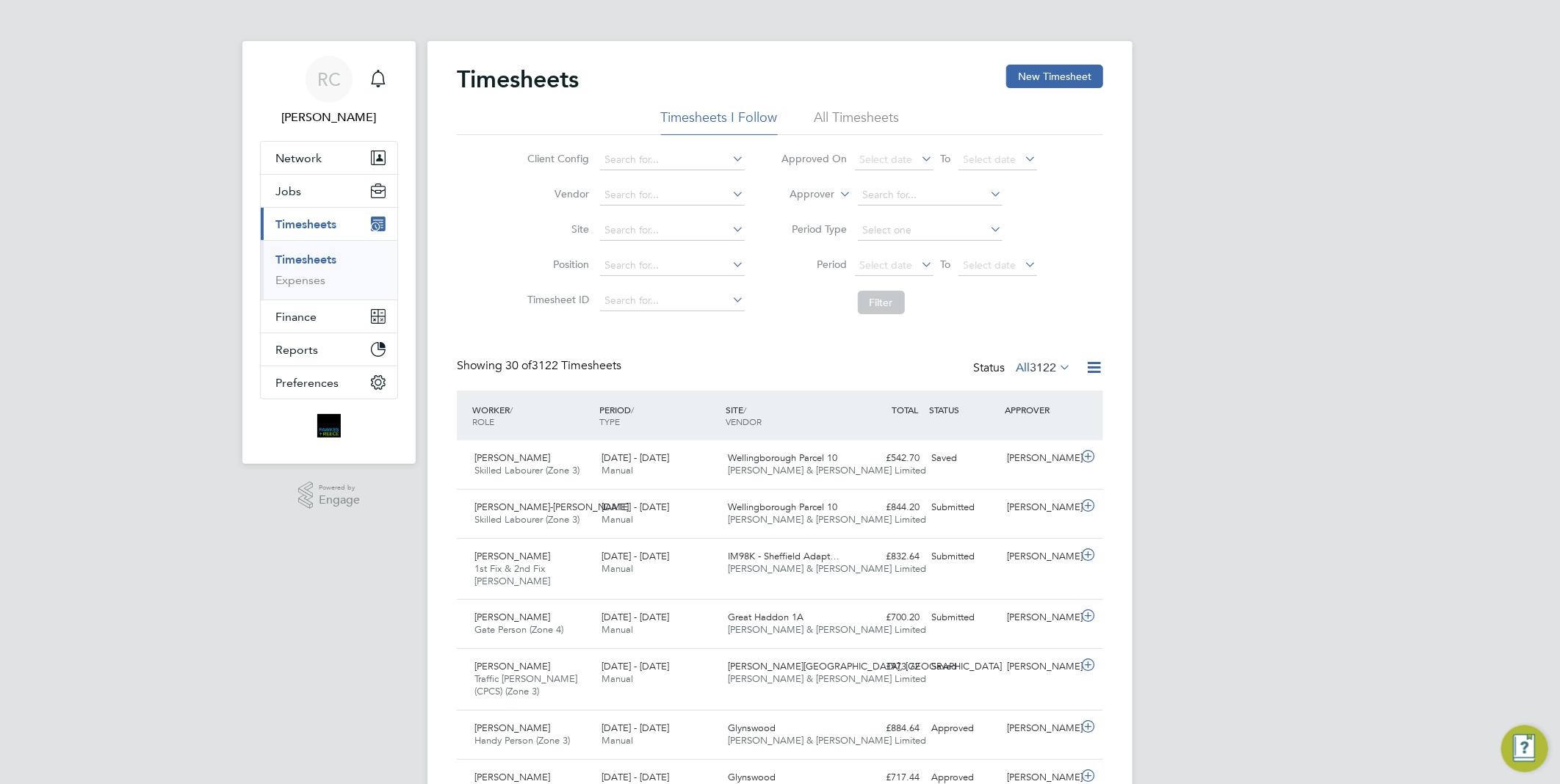
click at [313, 261] on link "Timesheets" at bounding box center [306, 259] width 61 height 14
